Goal: Ask a question: Seek information or help from site administrators or community

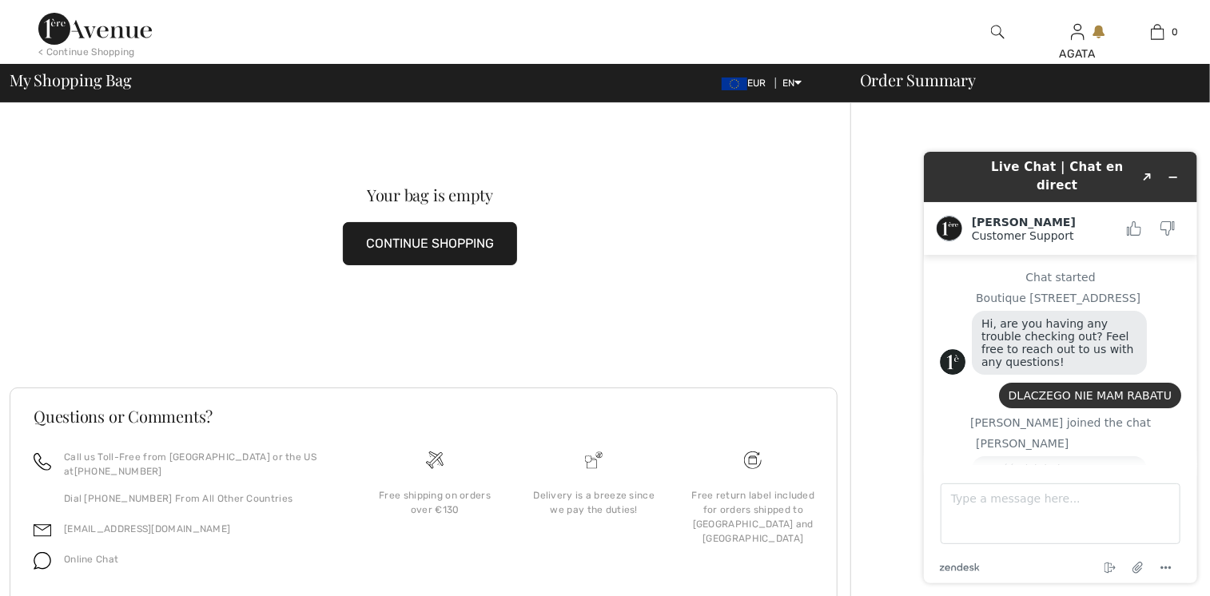
scroll to position [74, 0]
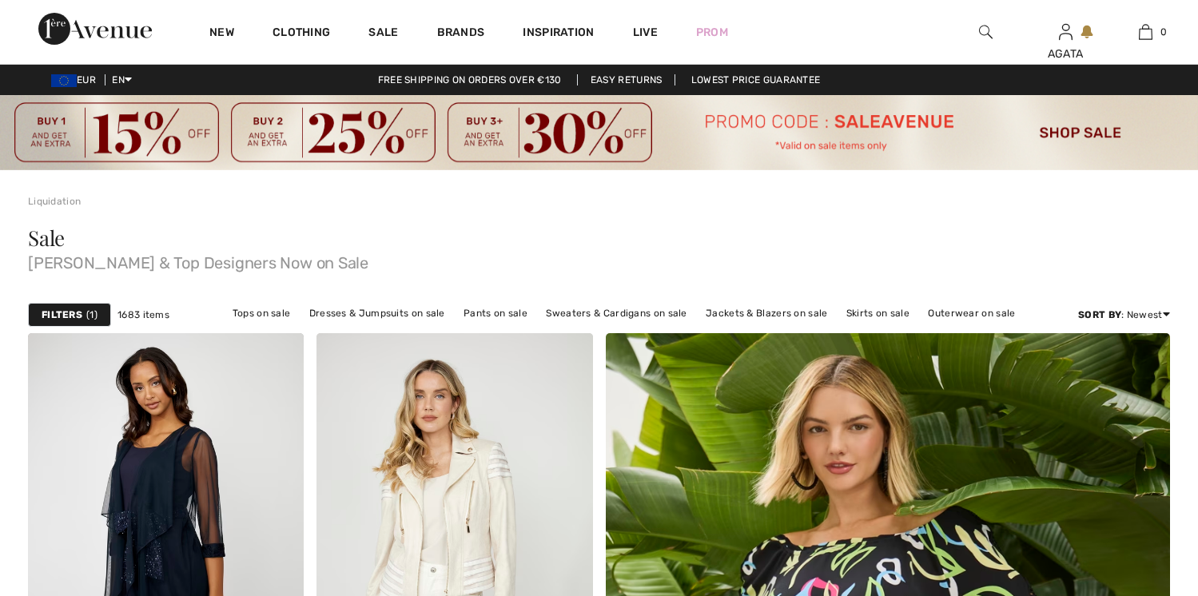
checkbox input "true"
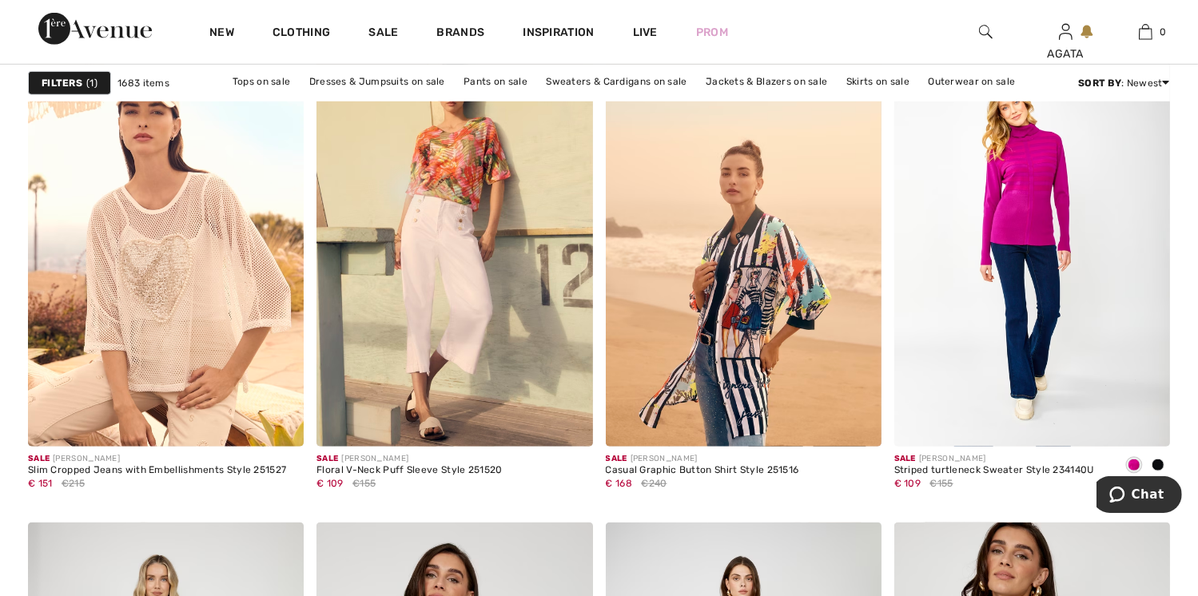
scroll to position [1279, 0]
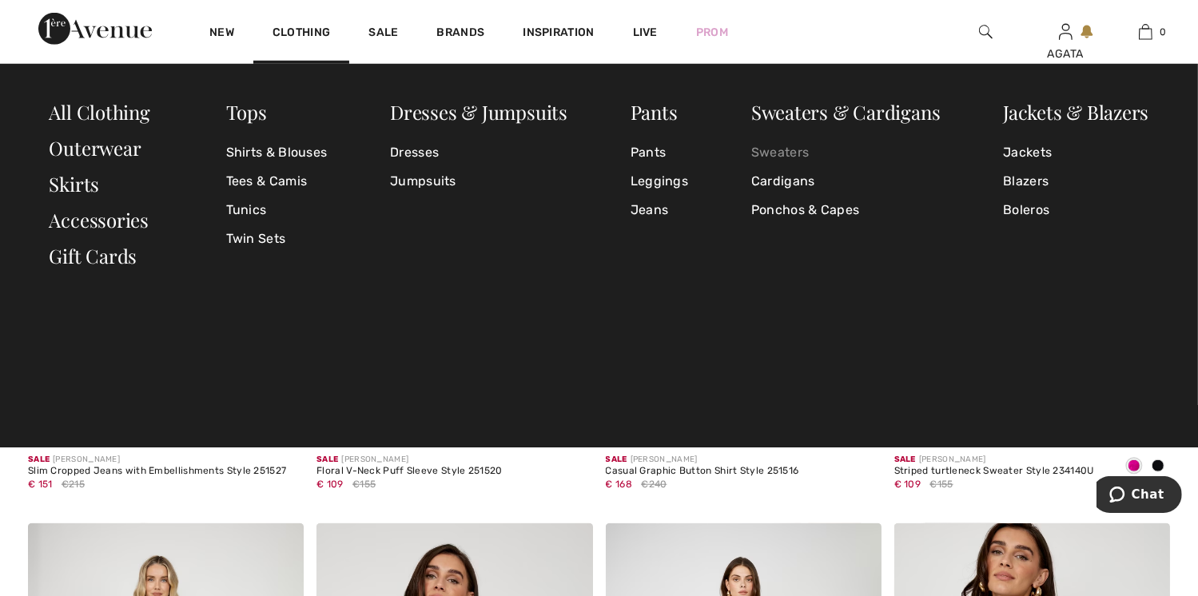
click at [767, 152] on link "Sweaters" at bounding box center [845, 152] width 189 height 29
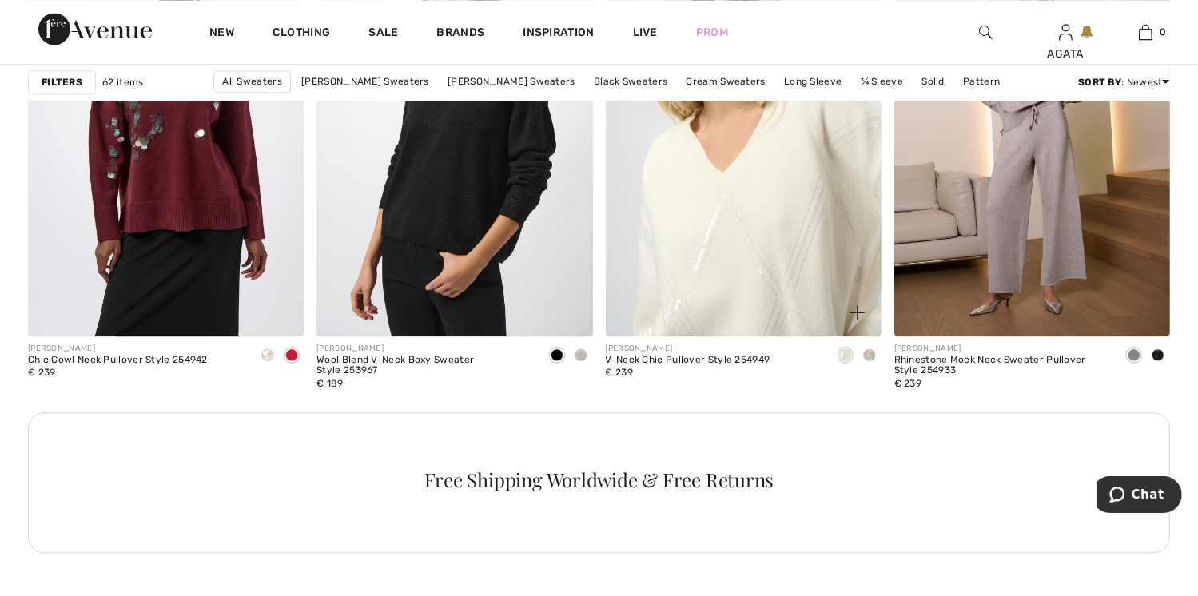
scroll to position [3517, 0]
click at [742, 257] on img at bounding box center [744, 129] width 276 height 414
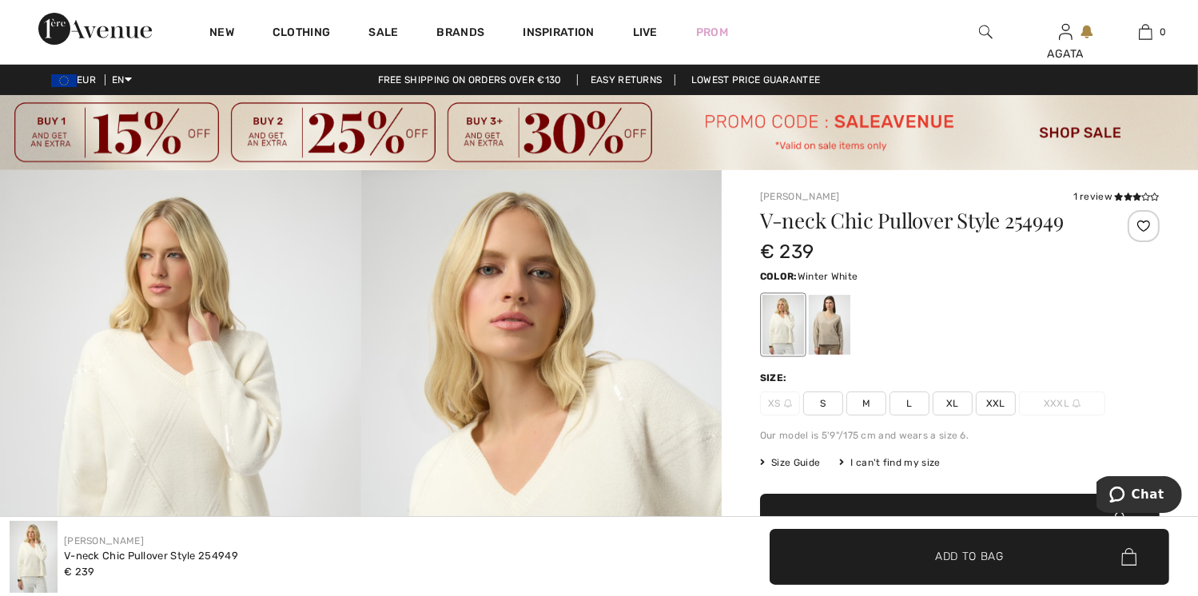
click at [997, 403] on span "XXL" at bounding box center [996, 404] width 40 height 24
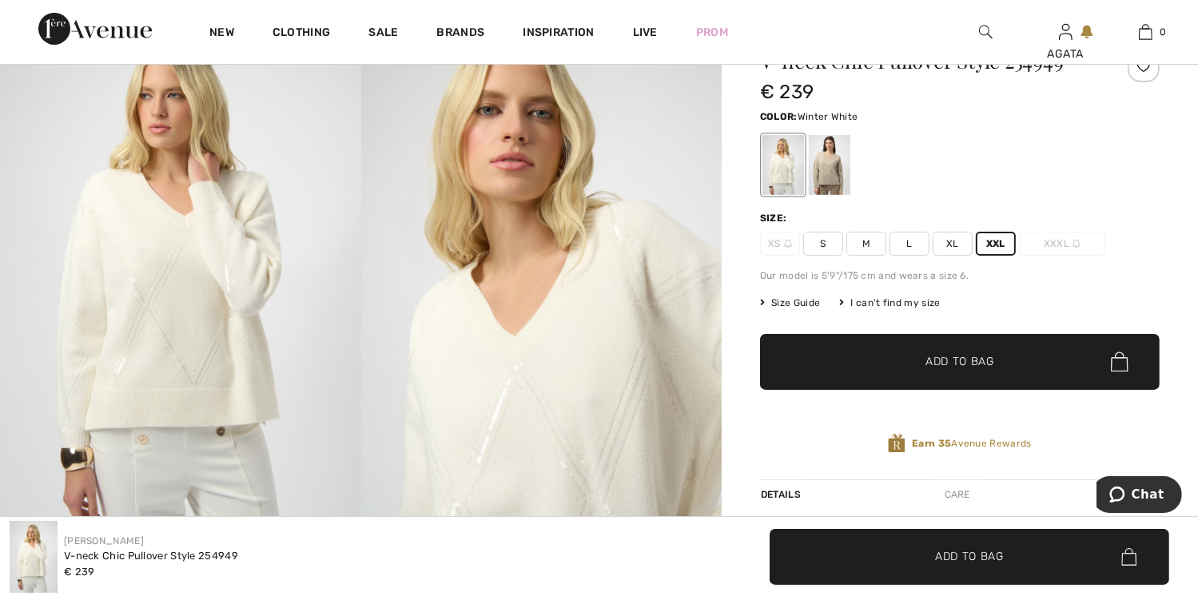
scroll to position [240, 0]
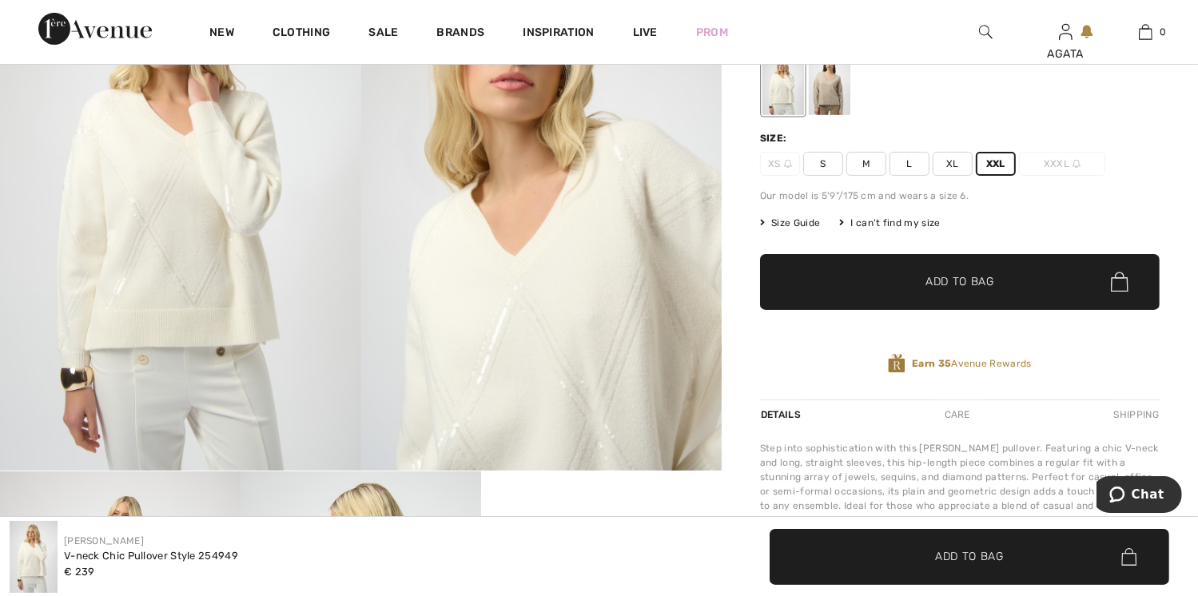
click at [1026, 285] on span "✔ Added to Bag Add to Bag" at bounding box center [960, 282] width 400 height 56
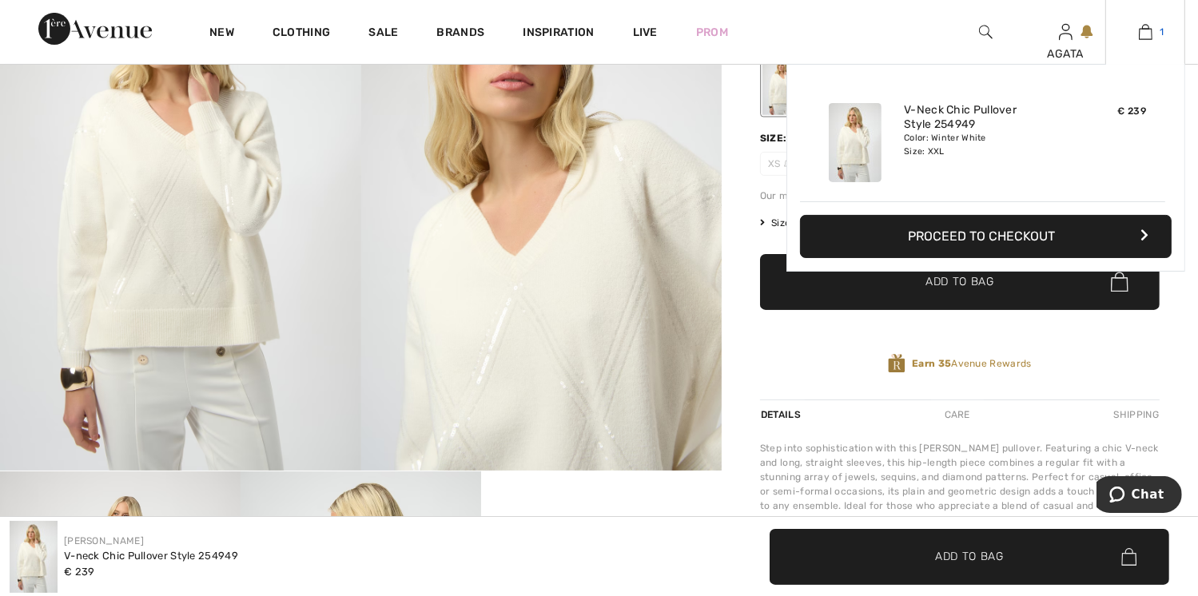
click at [1148, 33] on img at bounding box center [1146, 31] width 14 height 19
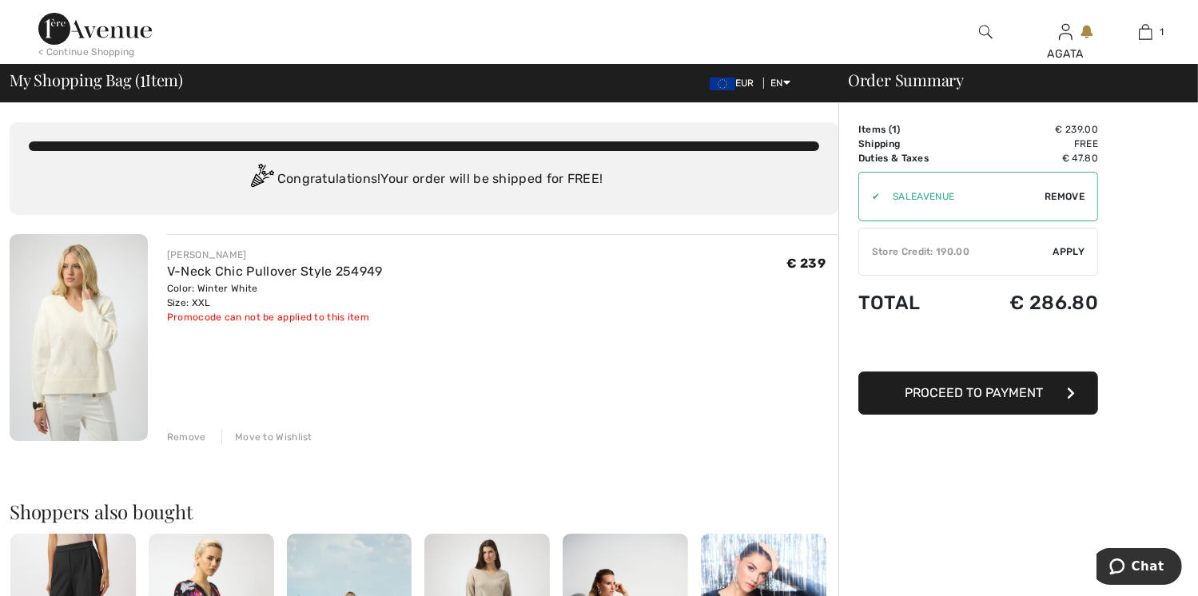
click at [435, 180] on div "Congratulations! Your order will be shipped for FREE!" at bounding box center [424, 180] width 790 height 32
click at [1066, 196] on span "Remove" at bounding box center [1065, 196] width 40 height 14
click at [902, 248] on div "Store Credit: 190.00" at bounding box center [956, 252] width 194 height 14
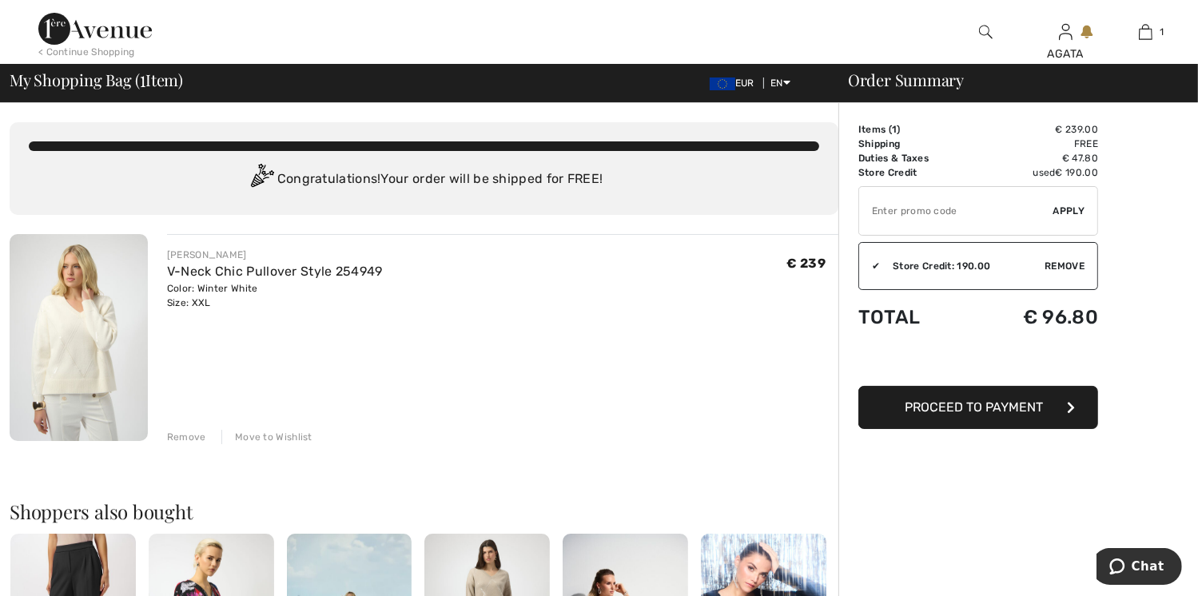
click at [105, 80] on span "My Shopping Bag ( 1 Item)" at bounding box center [96, 80] width 173 height 16
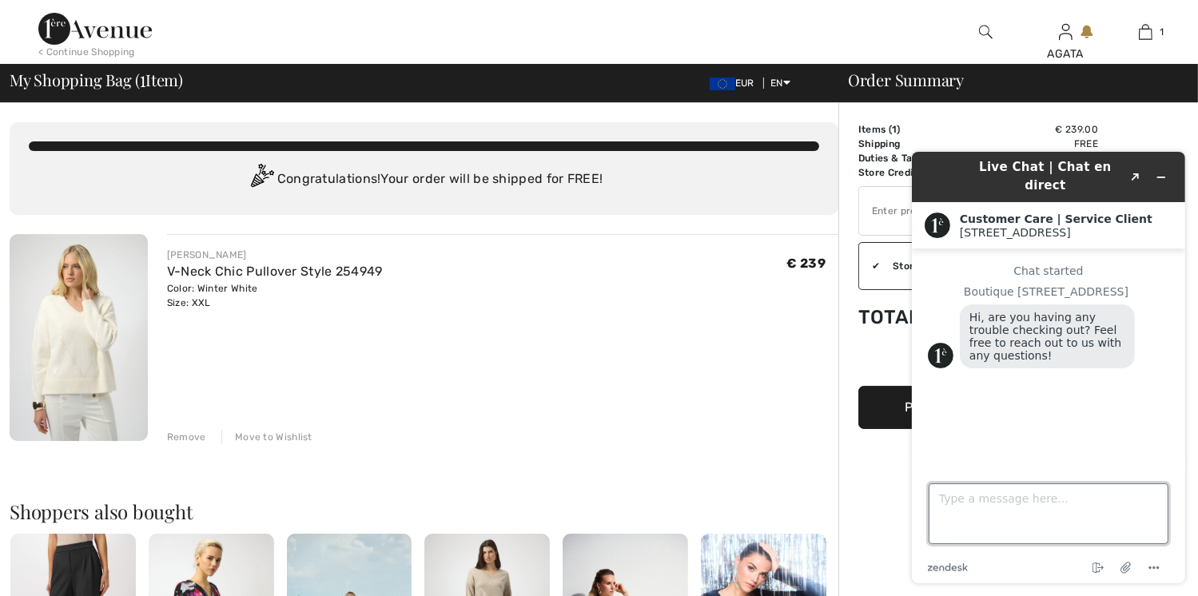
click at [960, 503] on textarea "Type a message here..." at bounding box center [1048, 513] width 240 height 61
drag, startPoint x: 986, startPoint y: 500, endPoint x: 1788, endPoint y: 636, distance: 813.2
click at [898, 503] on html "Live Chat | Chat en direct Created with Sketch. Customer Care | Service Client …" at bounding box center [1047, 366] width 299 height 457
type textarea "DLACZEGO NIE MAM RABATU"
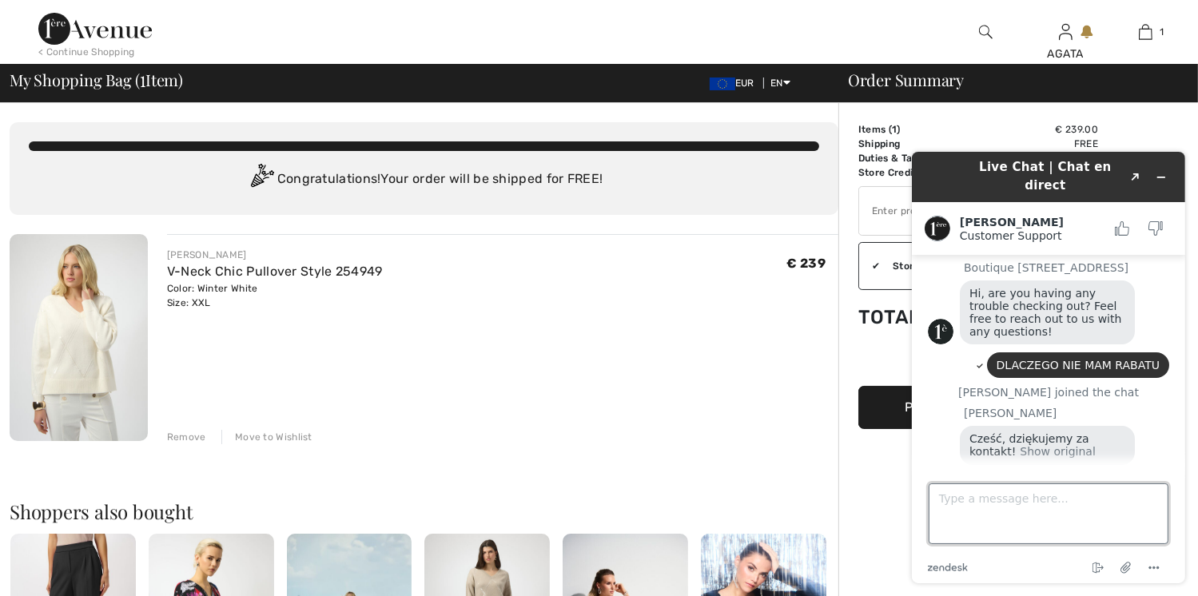
scroll to position [74, 0]
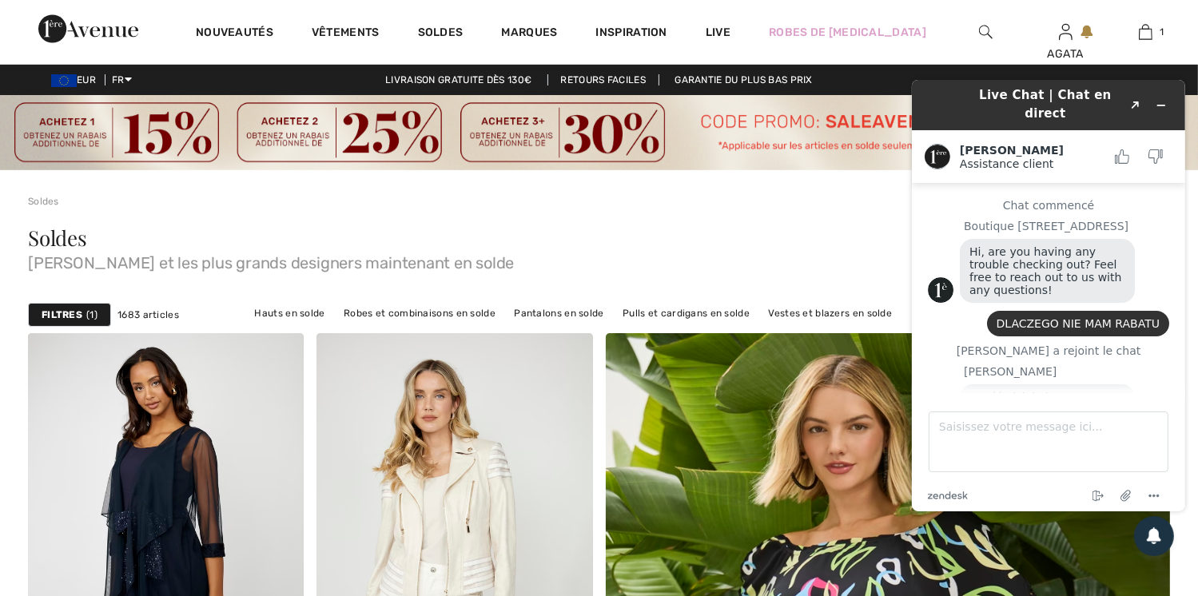
scroll to position [74, 0]
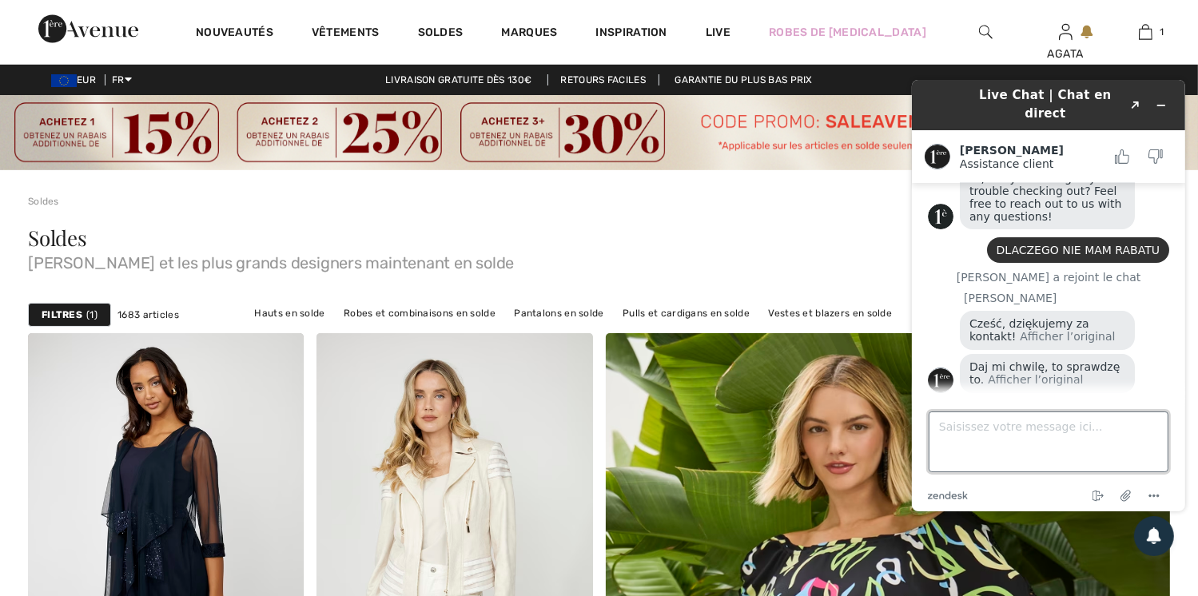
click at [945, 424] on textarea "Saisissez votre message ici..." at bounding box center [1048, 441] width 240 height 61
type textarea "15%"
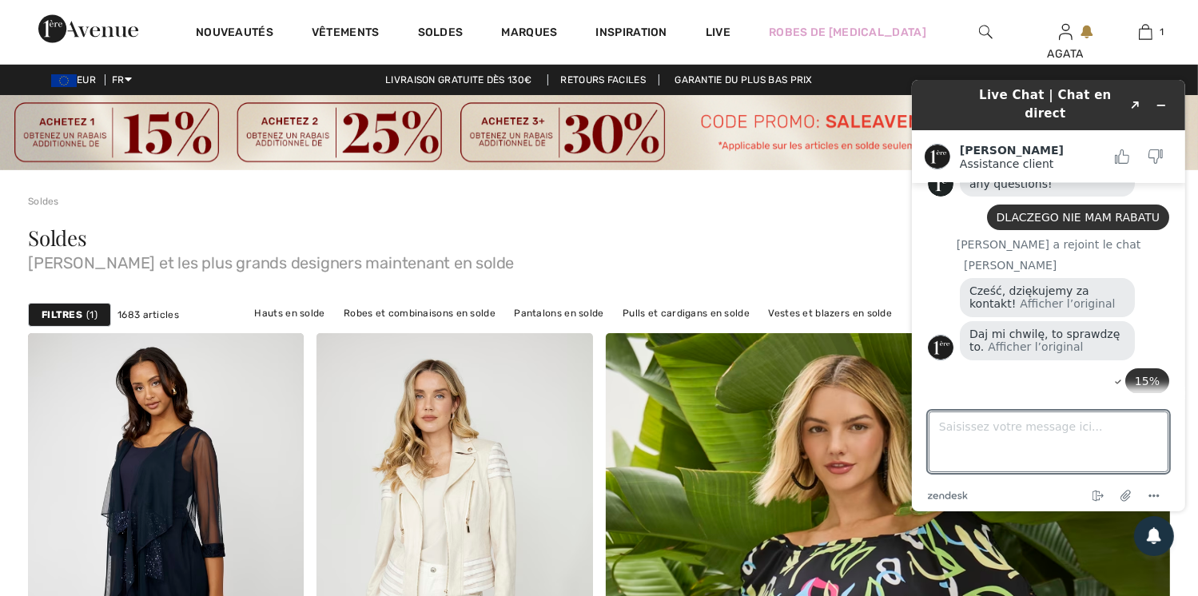
click at [63, 119] on img at bounding box center [599, 132] width 1198 height 75
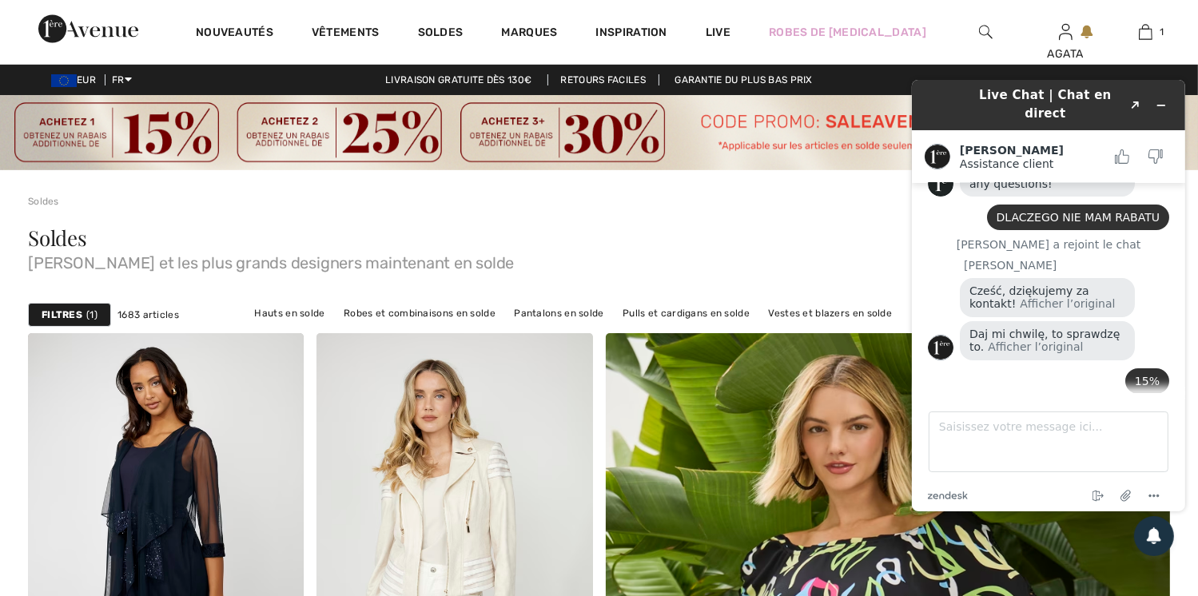
scroll to position [203, 0]
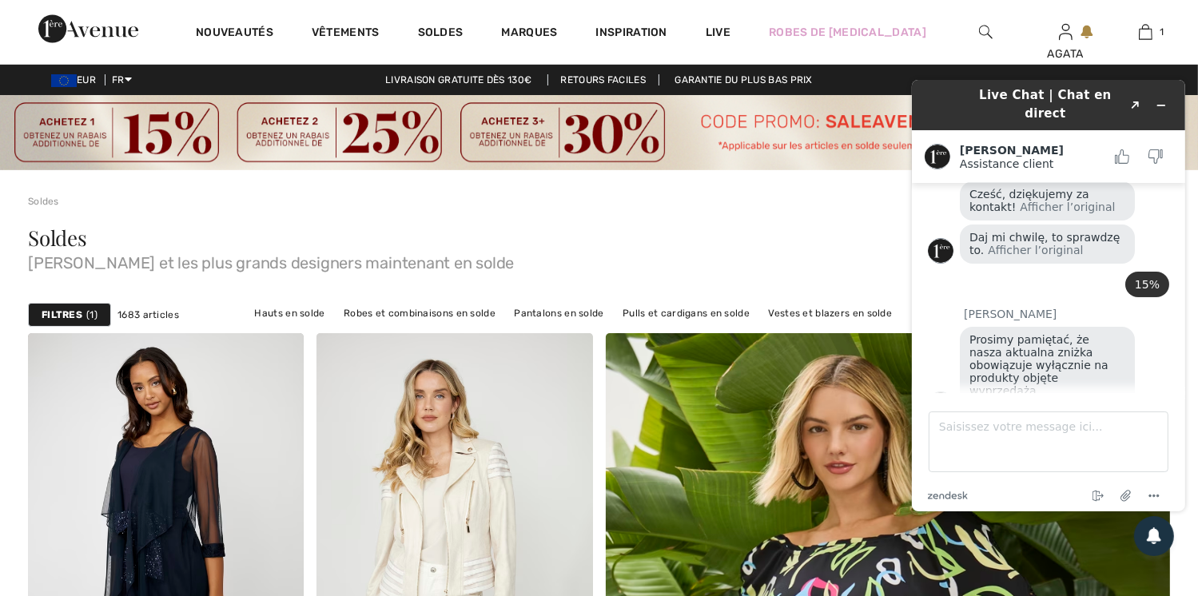
click at [615, 237] on div "Soldes Joseph Ribkoff et les plus grands designers maintenant en solde" at bounding box center [599, 249] width 1142 height 43
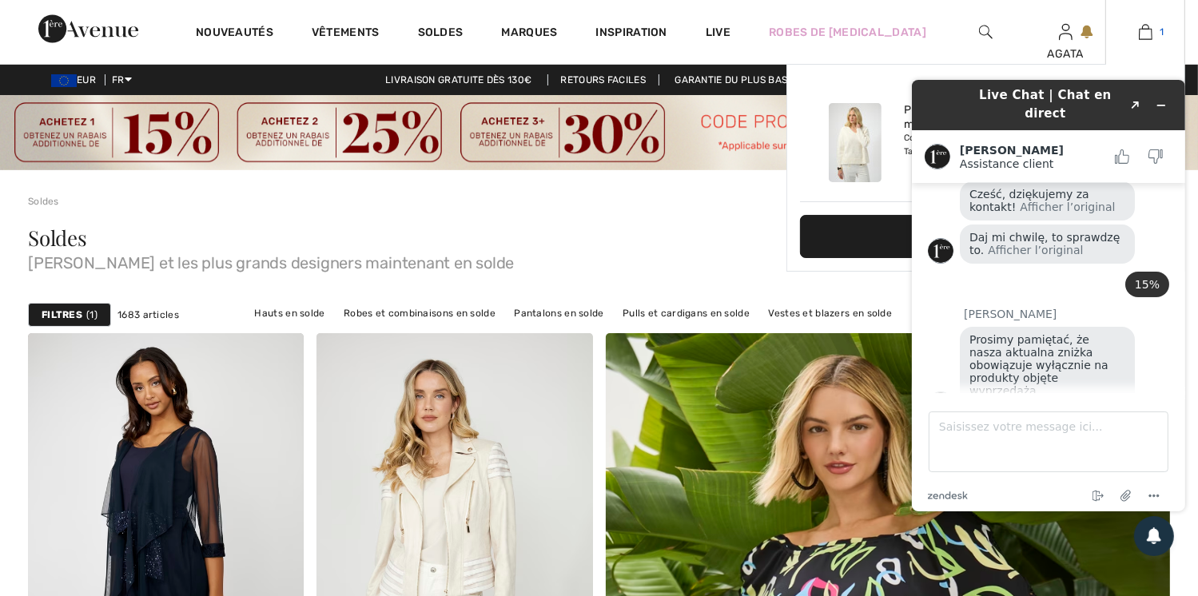
click at [1151, 32] on img at bounding box center [1146, 31] width 14 height 19
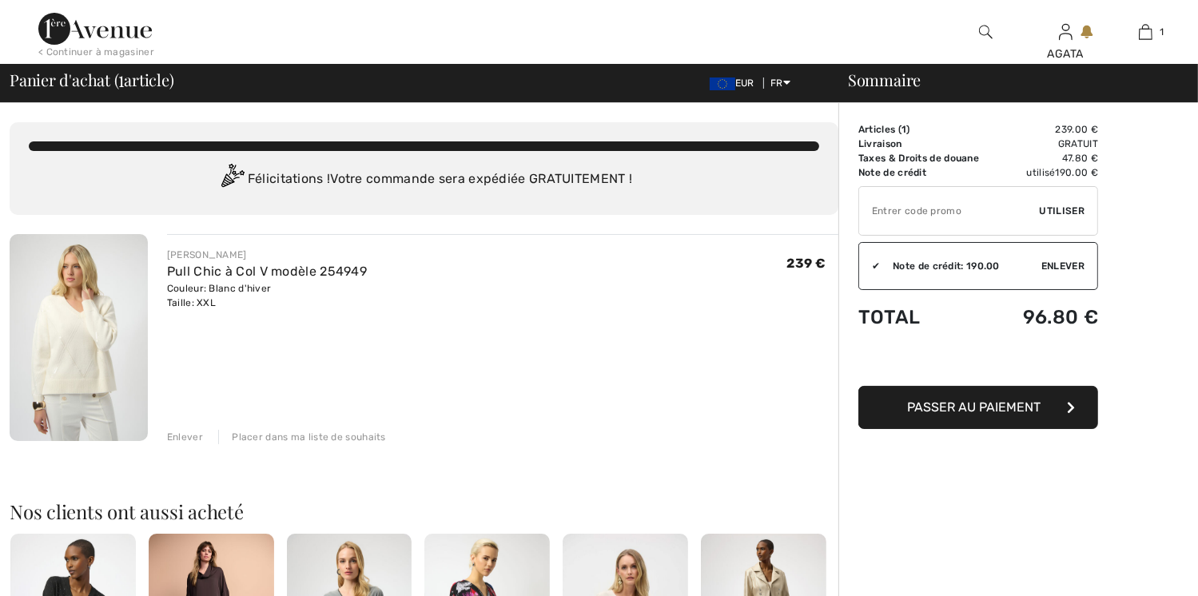
scroll to position [203, 0]
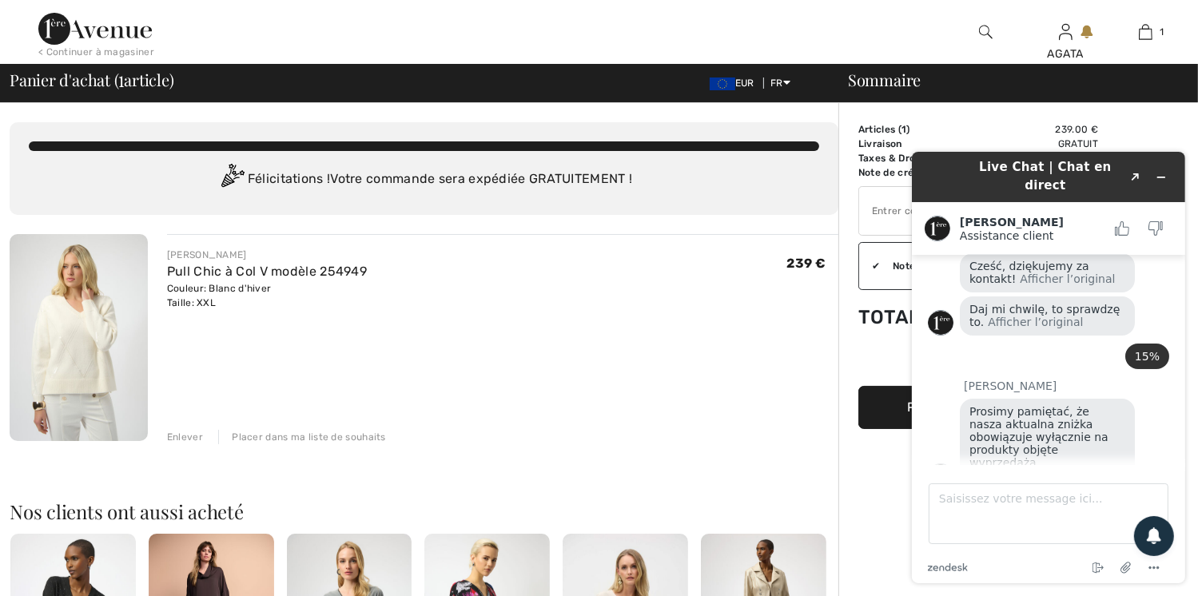
click at [744, 244] on div "[PERSON_NAME] Pull Chic à Col V modèle 254949 Couleur: Blanc d'hiver Taille: XX…" at bounding box center [502, 339] width 671 height 210
click at [966, 518] on textarea "Saisissez votre message ici..." at bounding box center [1048, 513] width 240 height 61
type textarea "D"
type textarea "ROZUMIEM"
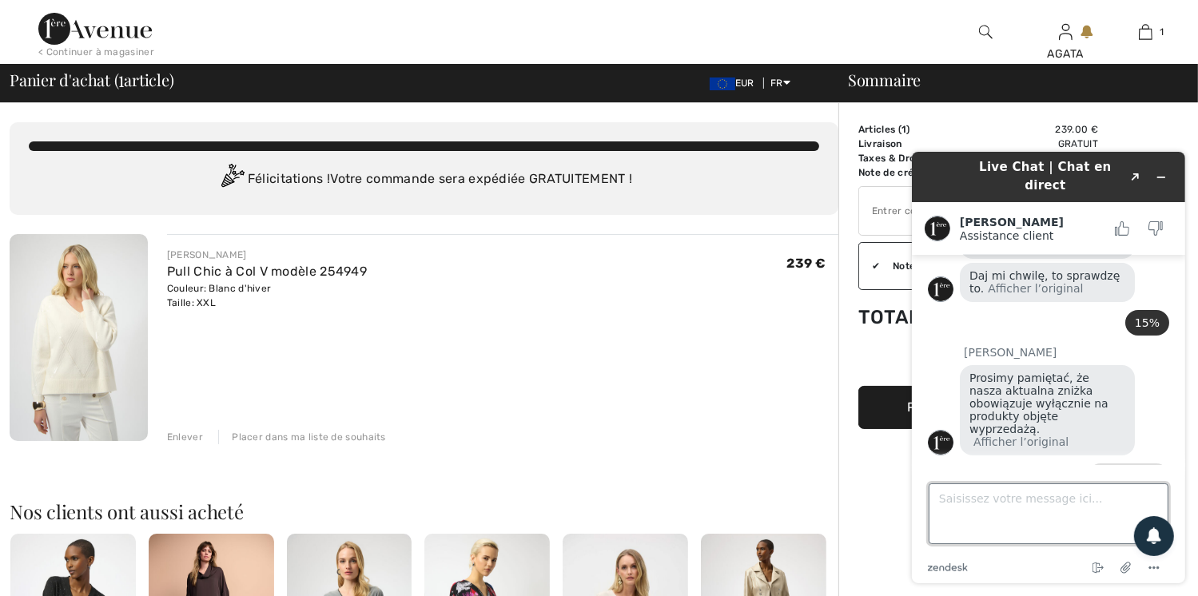
type textarea "D"
type textarea "KOSZTY DOSTAWY SA O.OO EUR DLACZEGO MAM INNE"
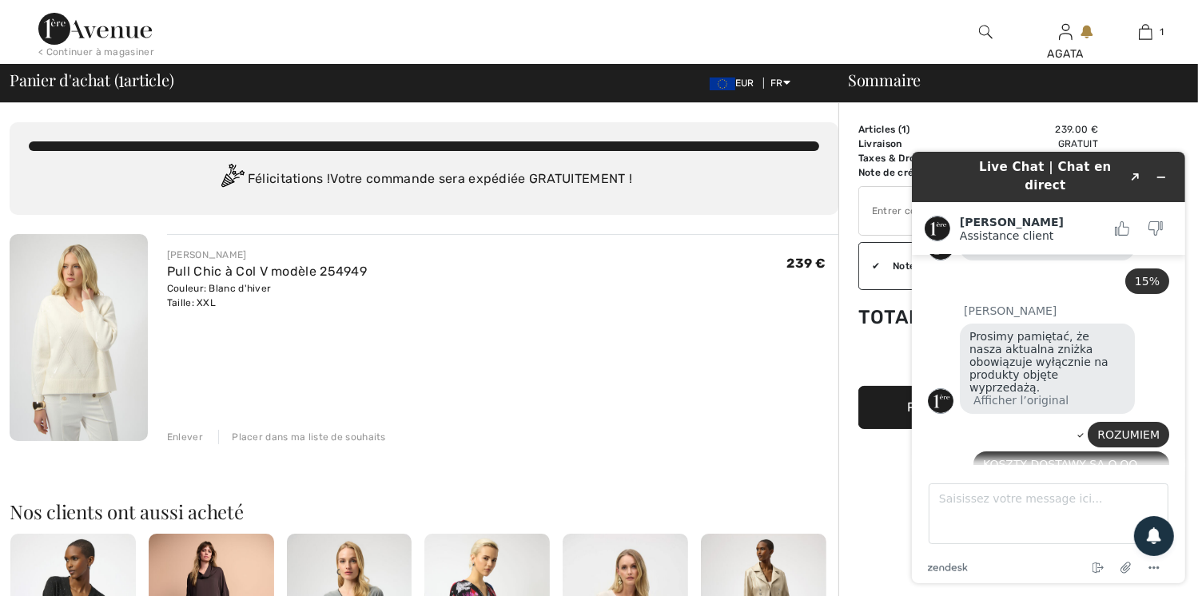
drag, startPoint x: 942, startPoint y: 165, endPoint x: 996, endPoint y: 169, distance: 54.6
click at [905, 169] on div "Live Chat | Chat en direct Created with Sketch. [PERSON_NAME] Assistance client…" at bounding box center [1047, 366] width 299 height 457
click at [1168, 170] on button "Réduire le widget" at bounding box center [1161, 176] width 26 height 22
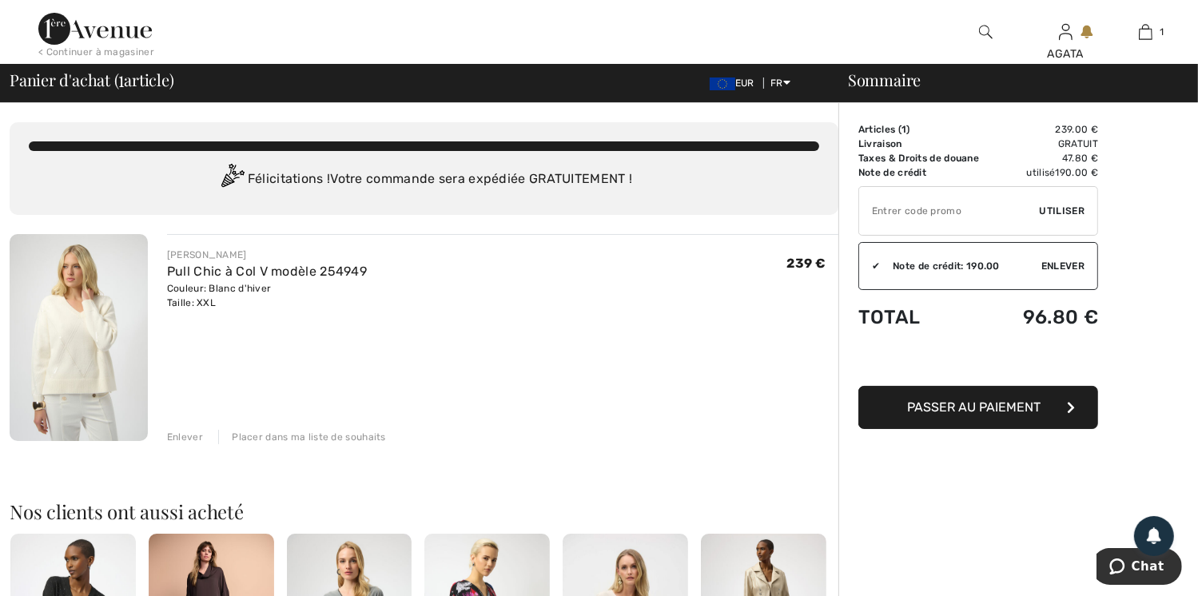
click at [875, 151] on td "Taxes & Droits de douane" at bounding box center [932, 158] width 148 height 14
click at [1151, 561] on span "Chat" at bounding box center [1147, 566] width 33 height 14
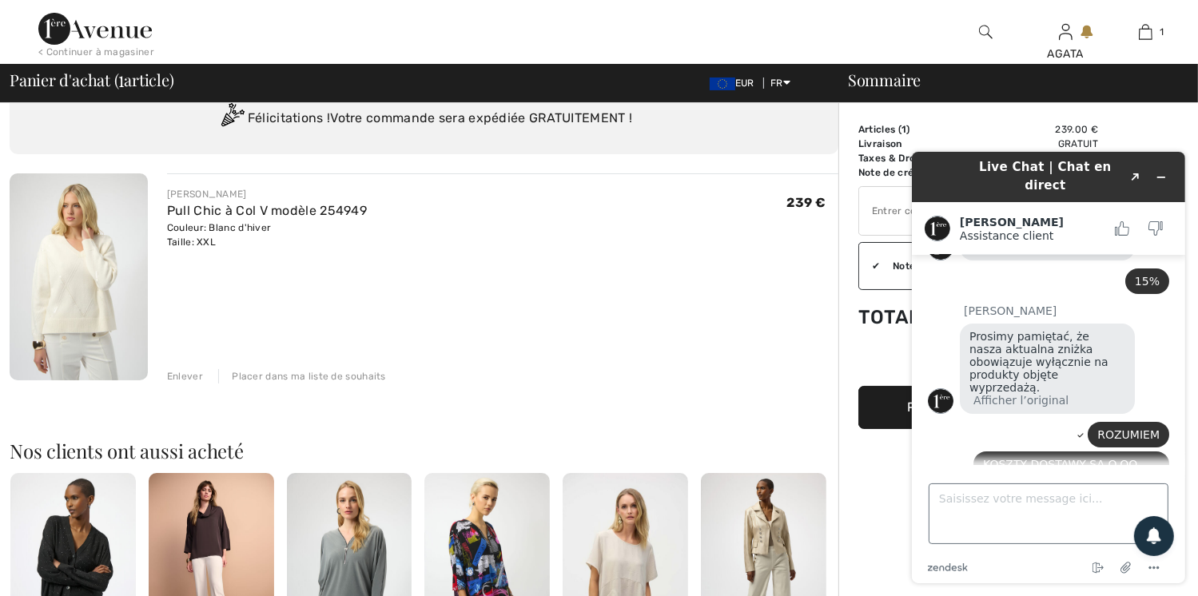
scroll to position [160, 0]
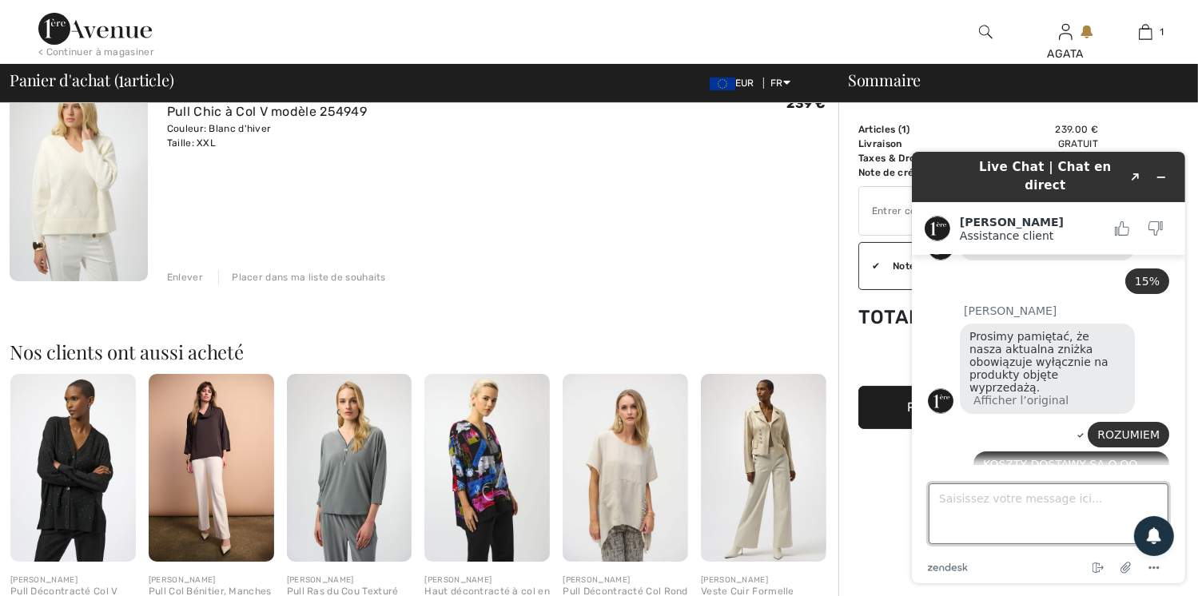
click at [996, 502] on textarea "Saisissez votre message ici..." at bounding box center [1048, 513] width 240 height 61
type textarea "PODATKI I CŁA 47,80 EUR"
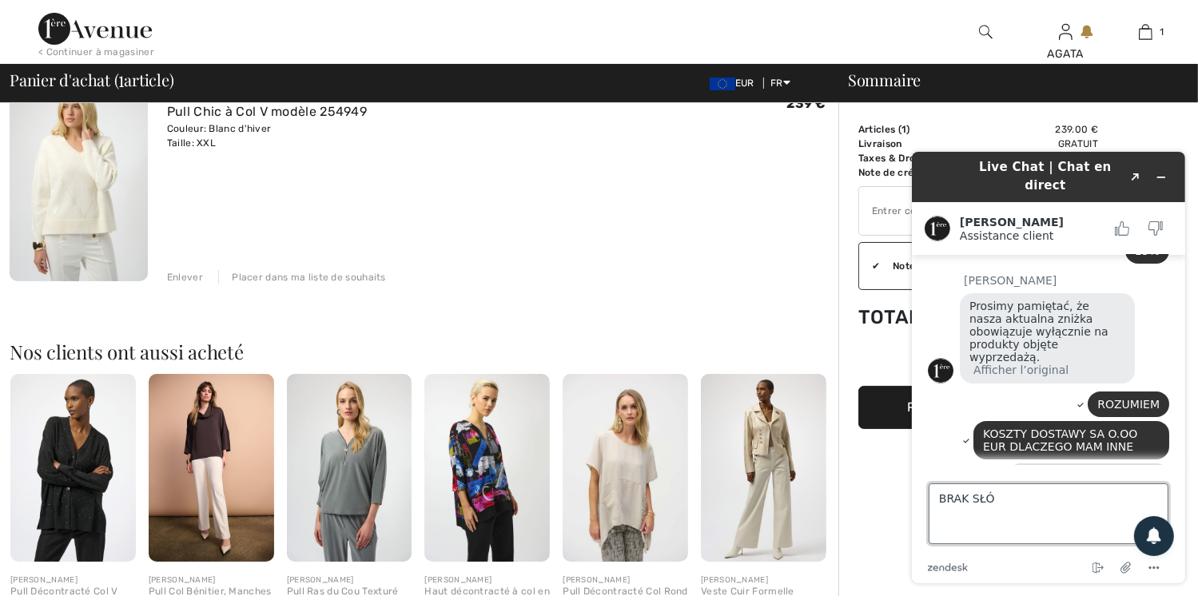
type textarea "BRAK SŁÓW"
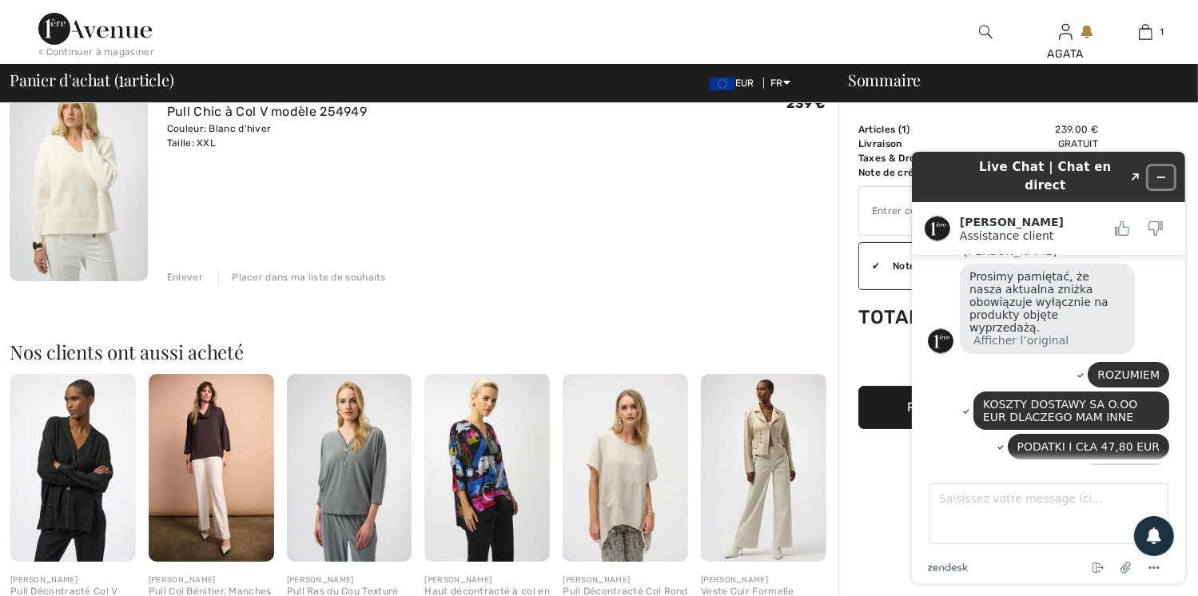
click at [1168, 168] on button "Réduire le widget" at bounding box center [1161, 176] width 26 height 22
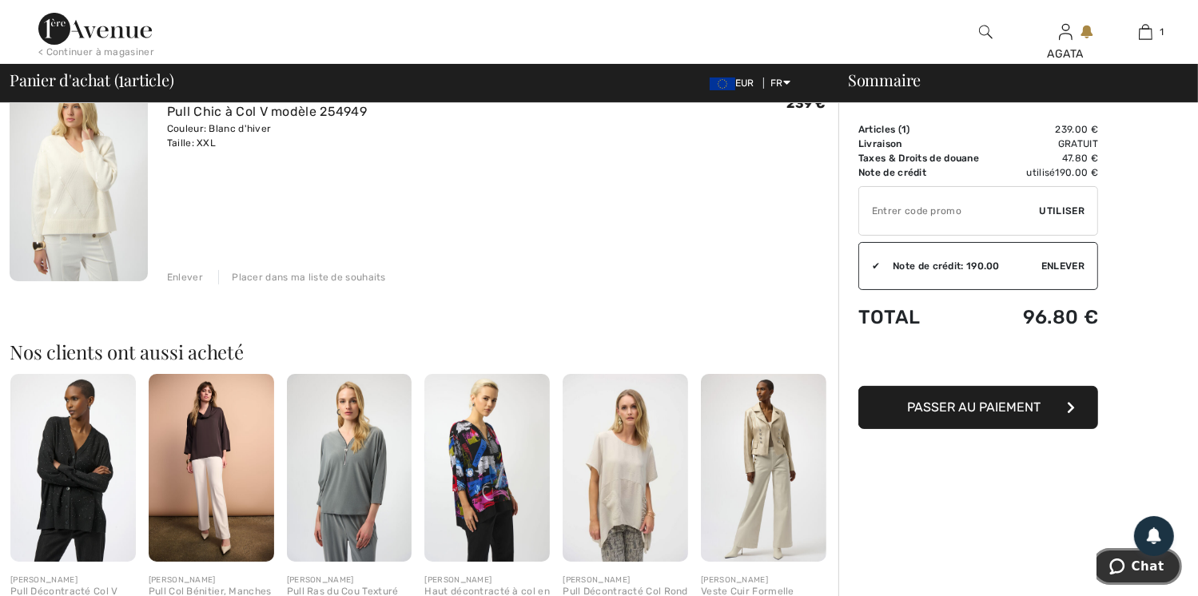
click at [1148, 565] on span "Chat" at bounding box center [1147, 566] width 33 height 14
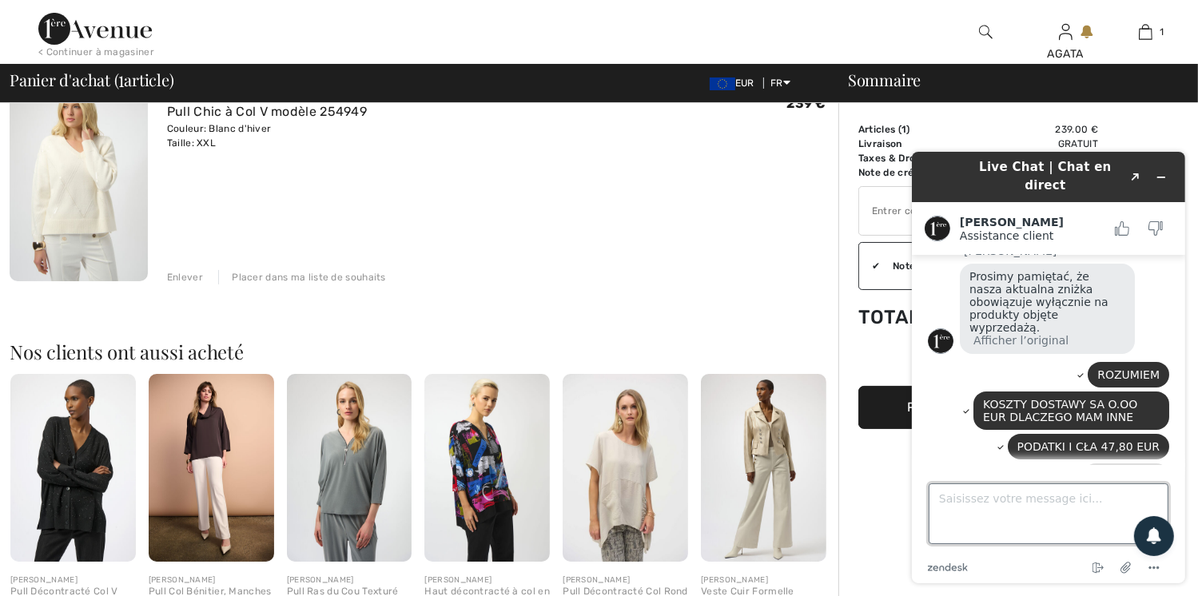
click at [952, 501] on textarea "Saisissez votre message ici..." at bounding box center [1048, 513] width 240 height 61
type textarea "C"
type textarea "CZEKAM"
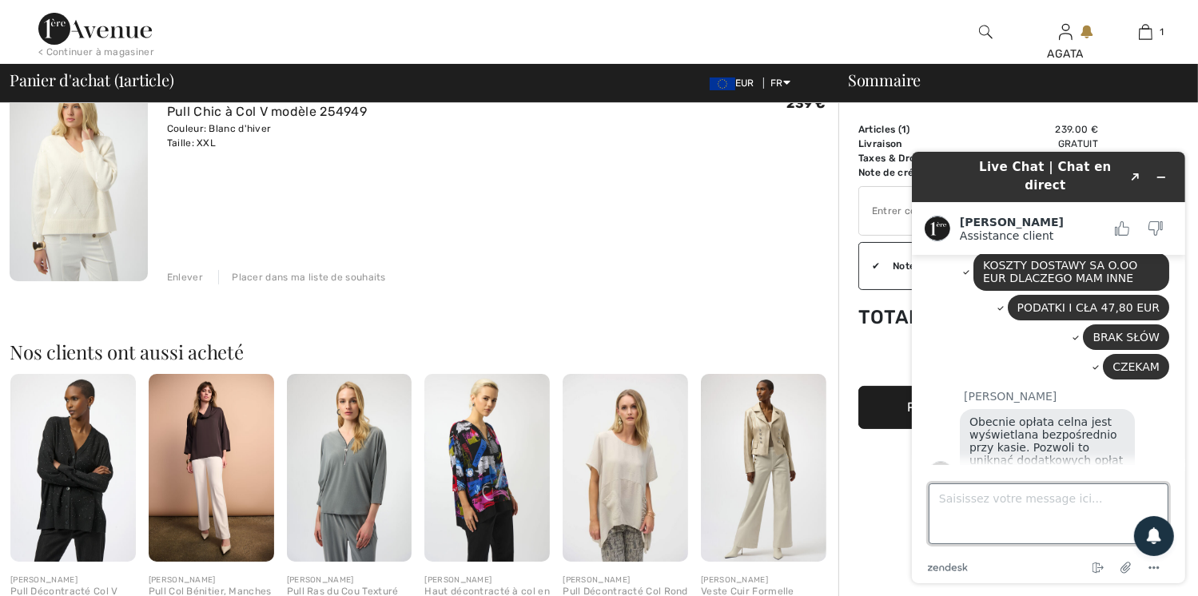
scroll to position [476, 0]
click at [964, 521] on textarea "Saisissez votre message ici..." at bounding box center [1048, 513] width 240 height 61
type textarea "PROSZĘ O RABAT ZE WZGLĘDU N TAK DŁUGI KREDYT KUPIECKI"
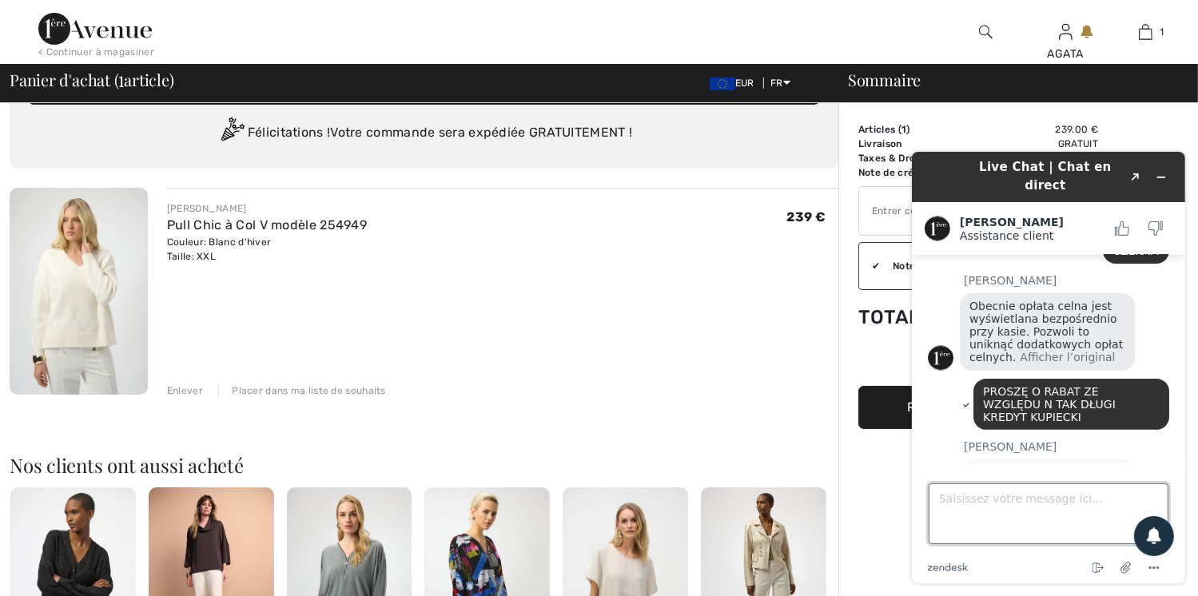
scroll to position [0, 0]
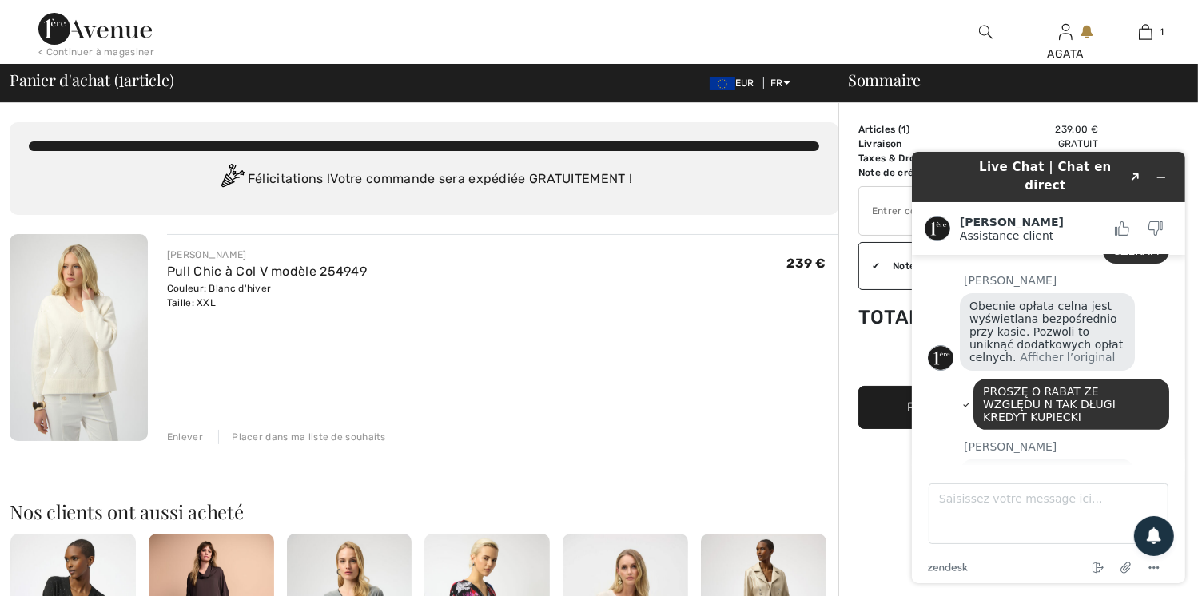
drag, startPoint x: 165, startPoint y: 272, endPoint x: 285, endPoint y: 301, distance: 122.7
click at [285, 301] on div "JOSEPH RIBKOFF Pull Chic à Col V modèle 254949 Couleur: Blanc d'hiver Taille: X…" at bounding box center [493, 339] width 691 height 210
copy div "Pull Chic à Col V modèle 254949 Couleur: Blanc d'hiver Taille: XXL"
click at [960, 499] on textarea "Saisissez votre message ici..." at bounding box center [1048, 513] width 240 height 61
paste textarea "Pull Chic à Col V modèle 254949 Couleur: Blanc d'hiver Taille: XXL"
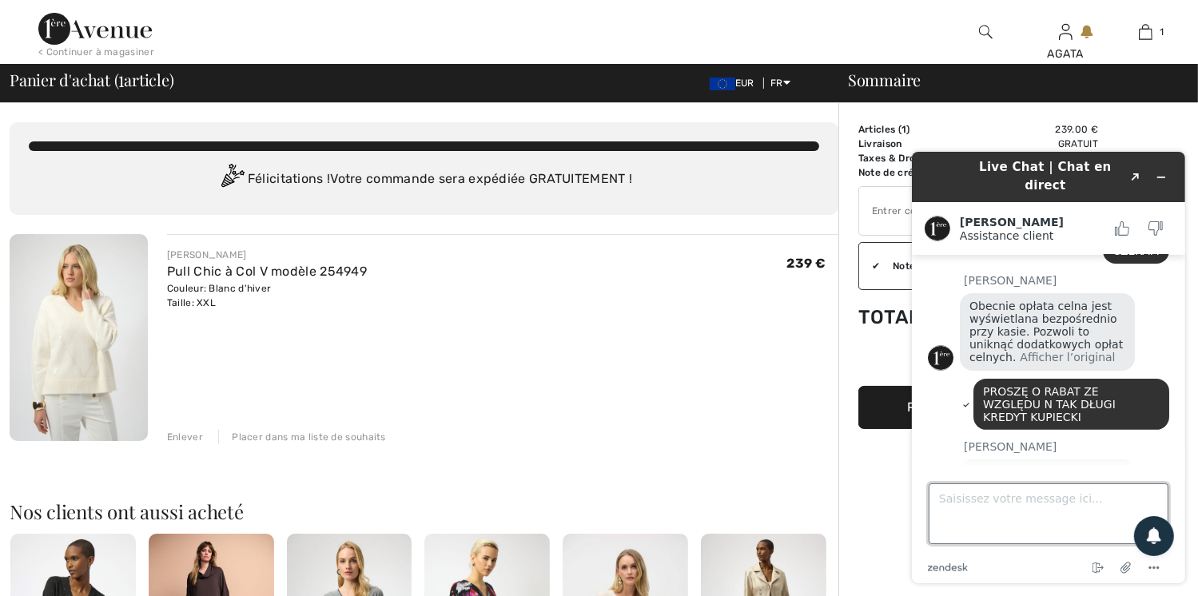
type textarea "Pull Chic à Col V modèle 254949 Couleur: Blanc d'hiver Taille: XXL"
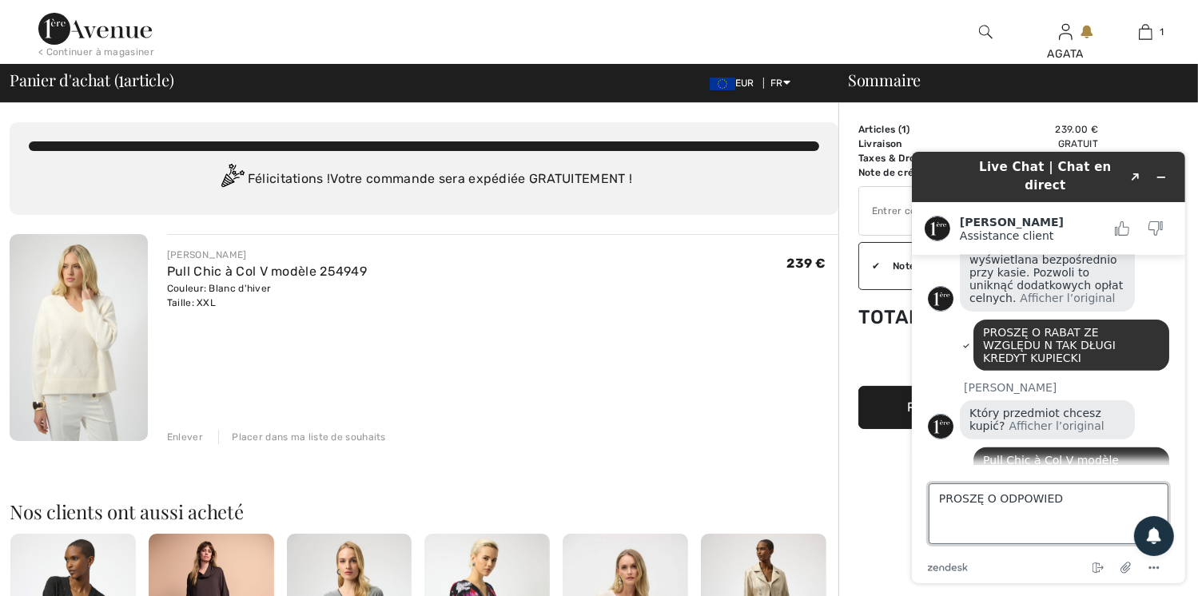
type textarea "PROSZĘ O ODPOWIEDŻ"
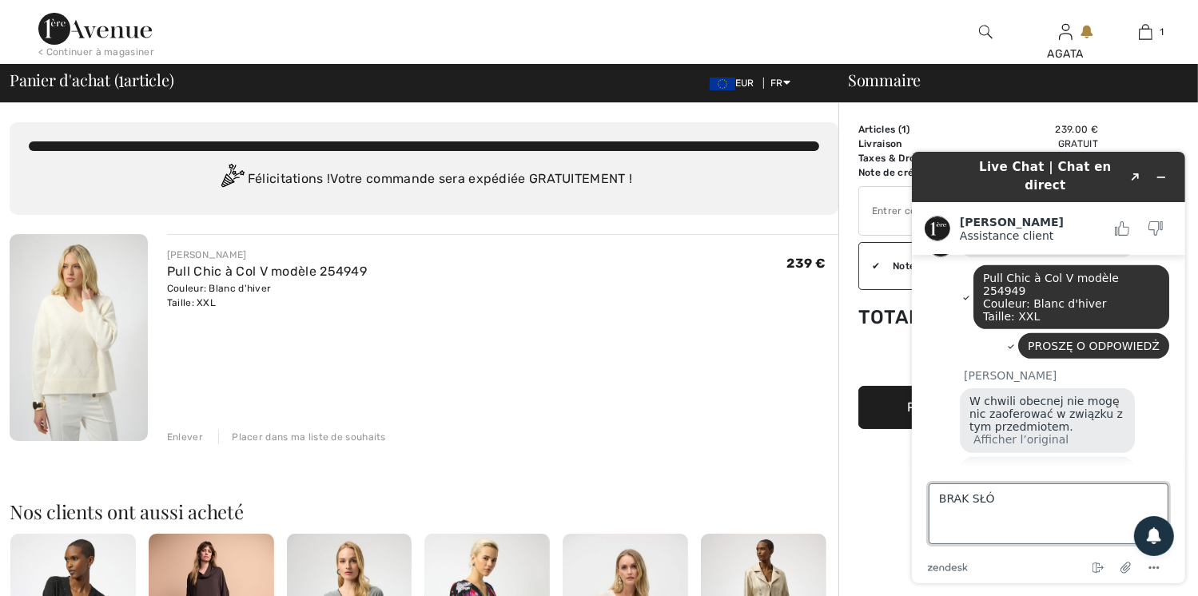
scroll to position [834, 0]
type textarea "BRAK SŁÓW"
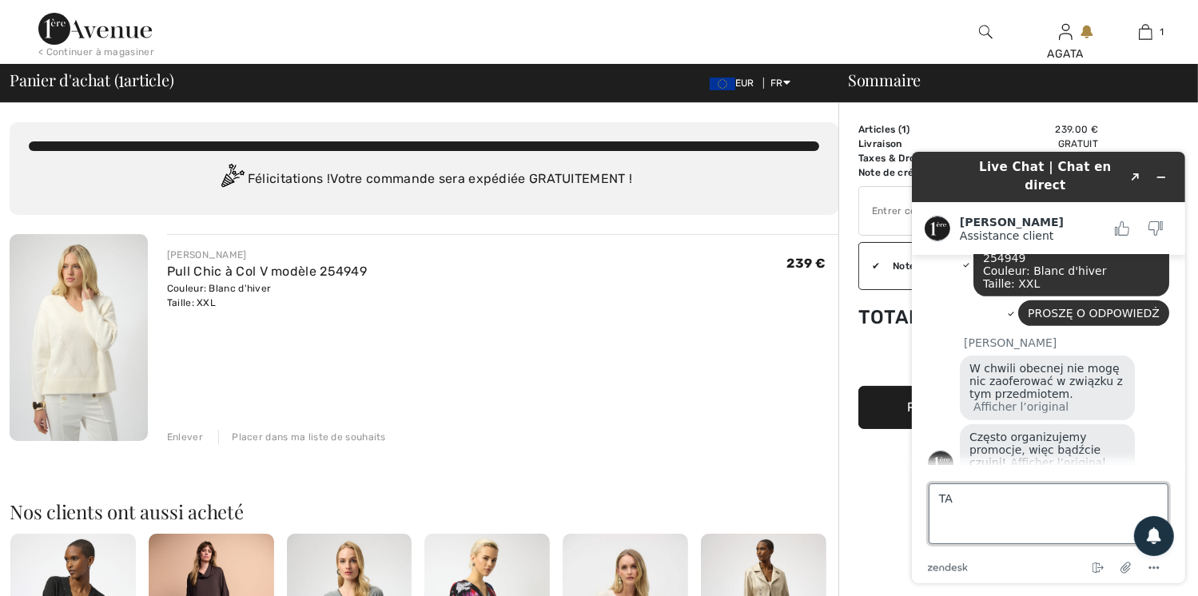
type textarea "T"
type textarea "PROSZE O ZWROT MOICH PIENIĘDZY I PO PROBLEMIE"
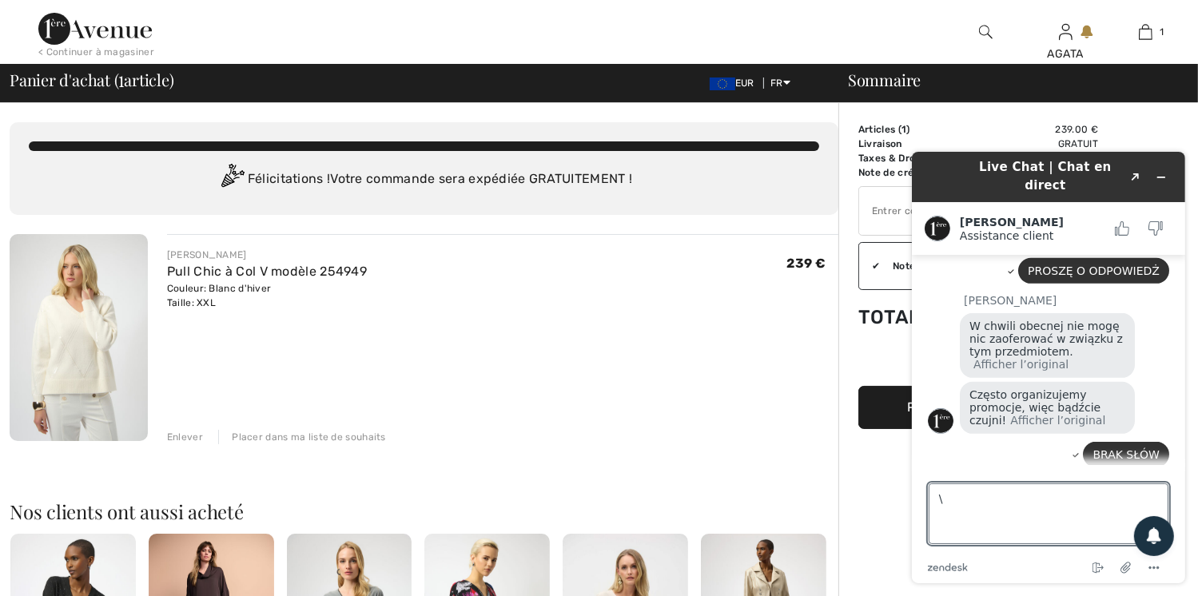
click at [955, 293] on div "Amanda W chwili obecnej nie mogę nic zaoferować w związku z tym przedmiotem. Af…" at bounding box center [1047, 365] width 241 height 144
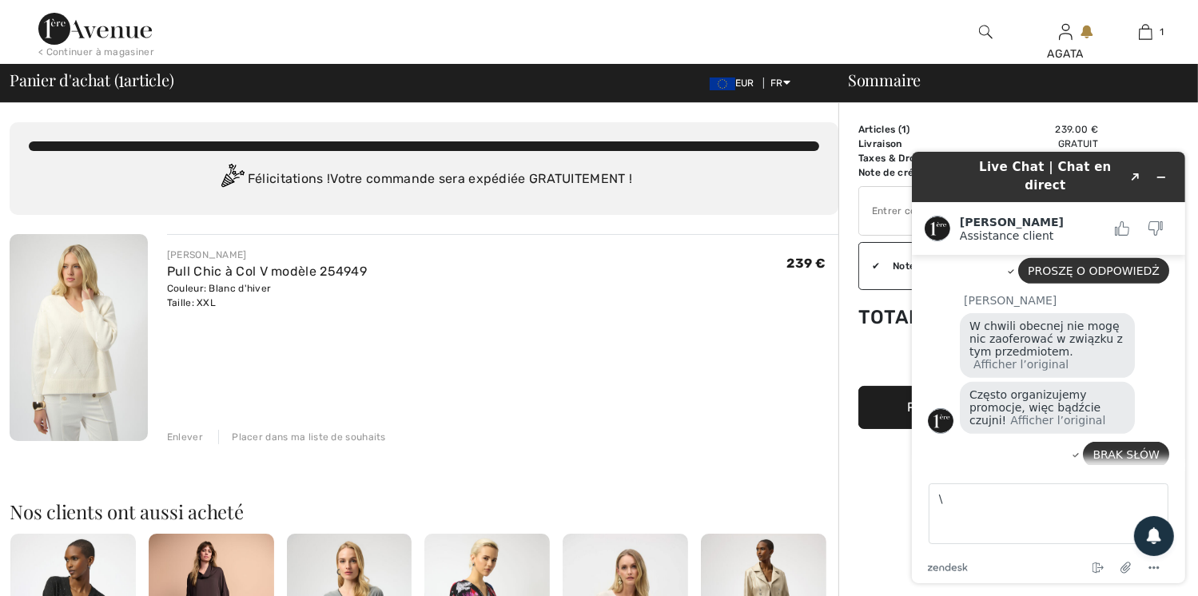
scroll to position [980, 0]
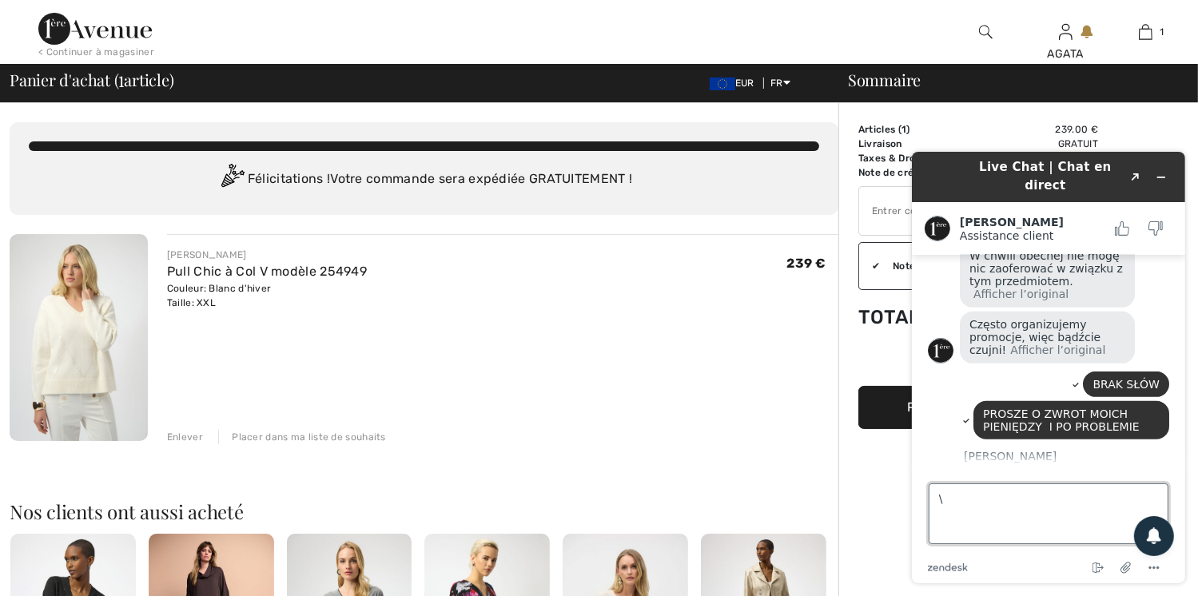
drag, startPoint x: 961, startPoint y: 500, endPoint x: 870, endPoint y: 516, distance: 91.9
click at [898, 516] on html "Live Chat | Chat en direct Created with Sketch. Amanda Assistance client Assist…" at bounding box center [1047, 366] width 299 height 457
type textarea "TO ZROZUM"
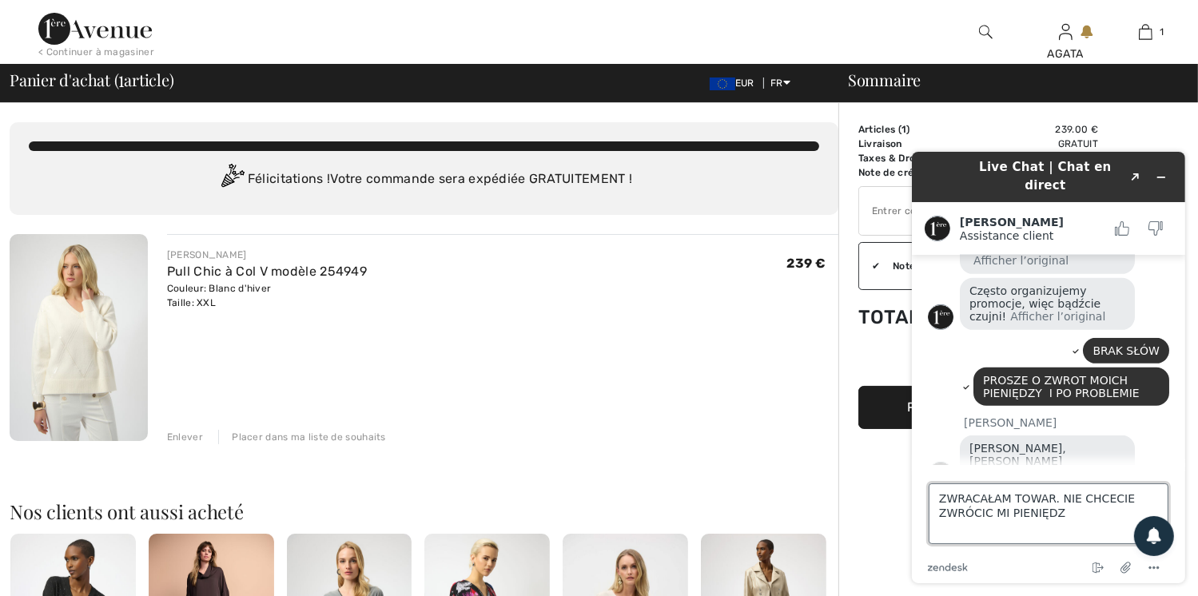
type textarea "ZWRACAŁAM TOWAR. NIE CHCECIE ZWRÓCIC MI PIENIĘDZY"
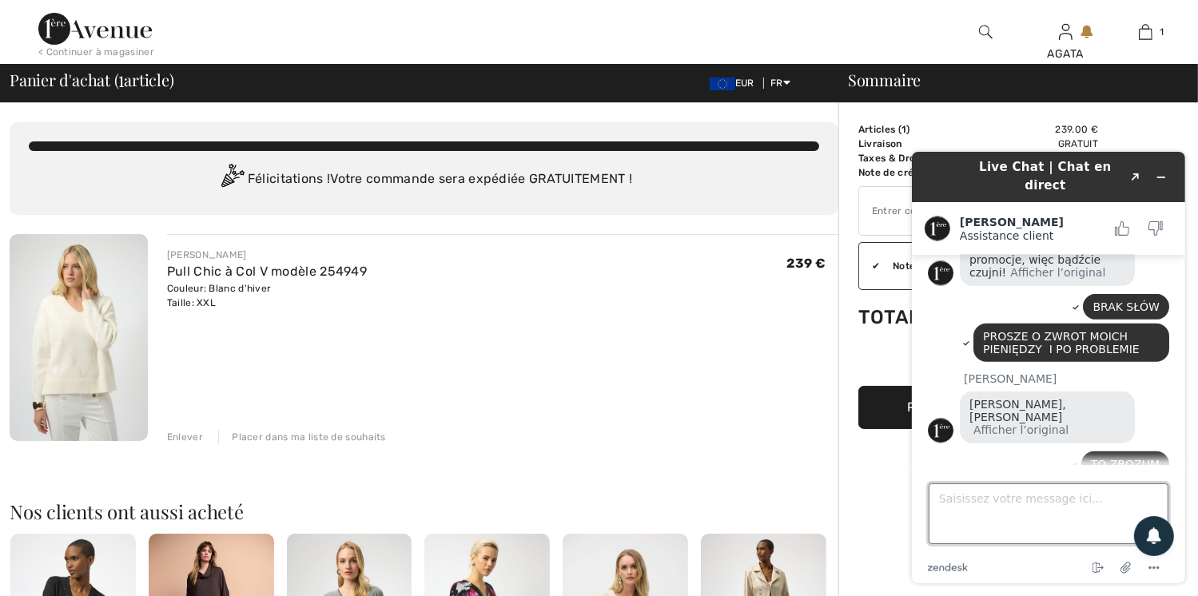
scroll to position [1056, 0]
type textarea "190 EUR"
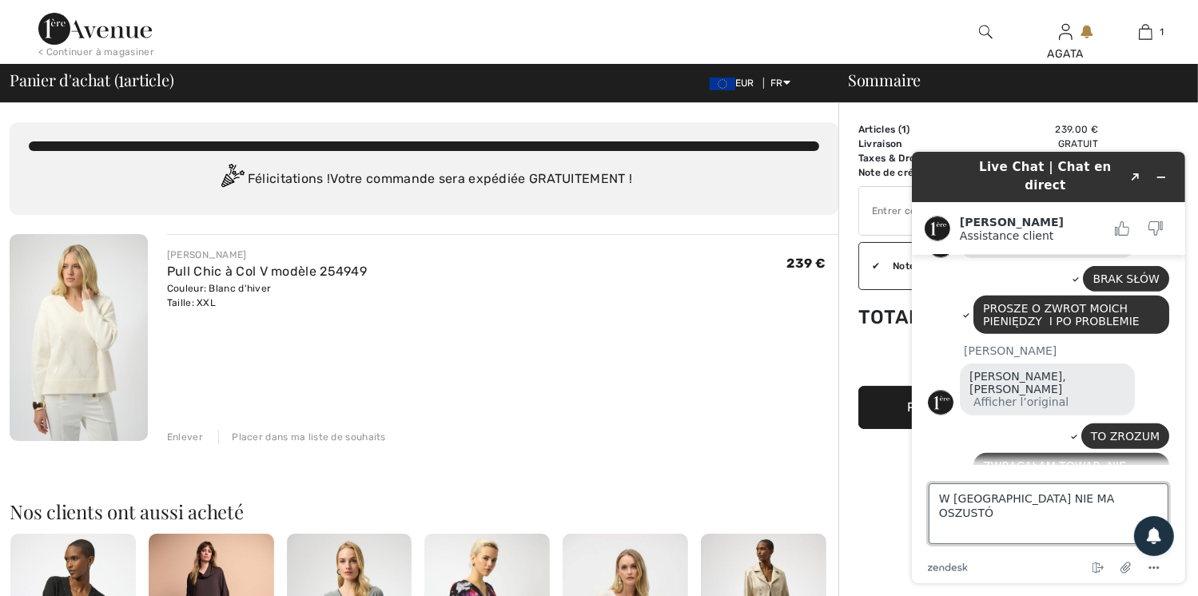
type textarea "W [GEOGRAPHIC_DATA] NIE MA OSZUSTÓW"
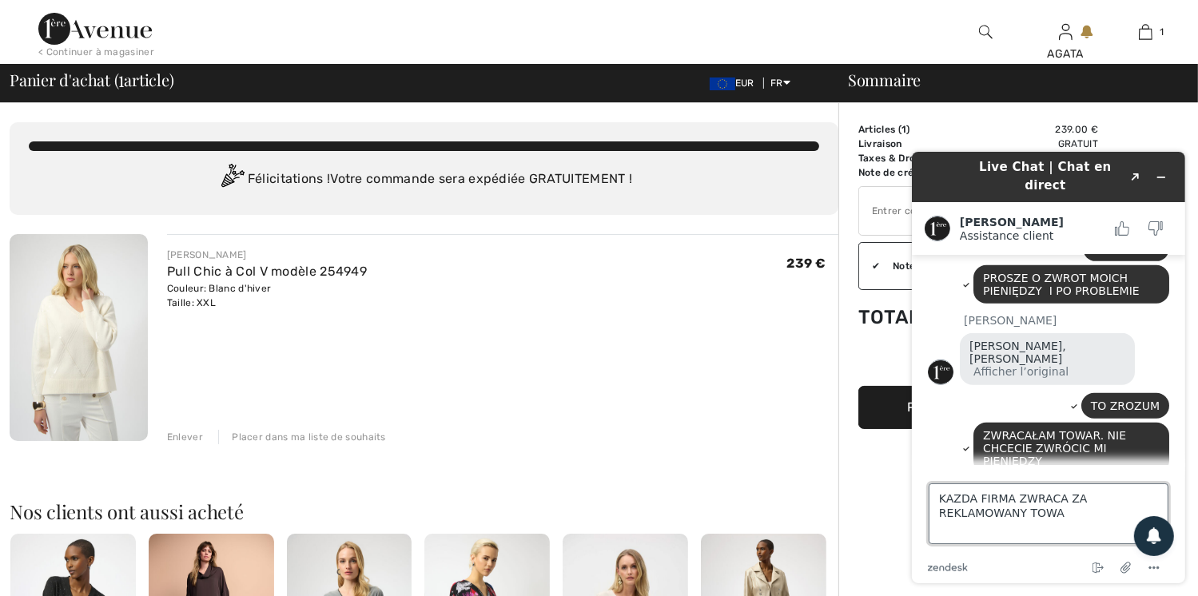
type textarea "KAZDA FIRMA ZWRACA ZA REKLAMOWANY TOWAR"
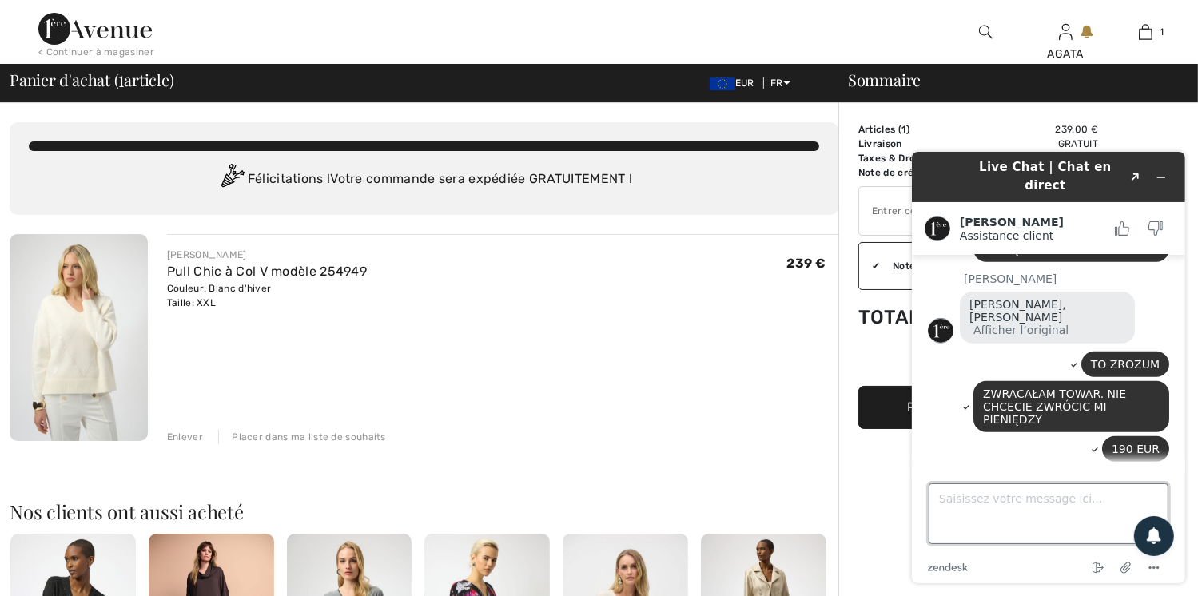
scroll to position [1157, 0]
type textarea "NAJGORSZA FIRMA SPRZEDAŻOWA W [GEOGRAPHIC_DATA]"
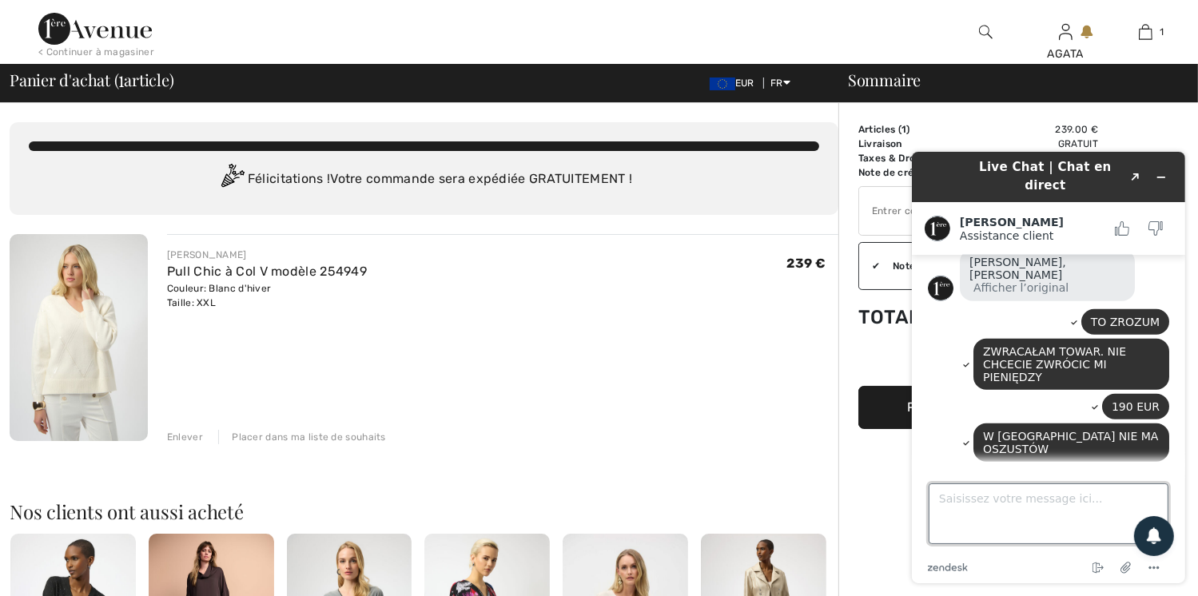
scroll to position [1321, 0]
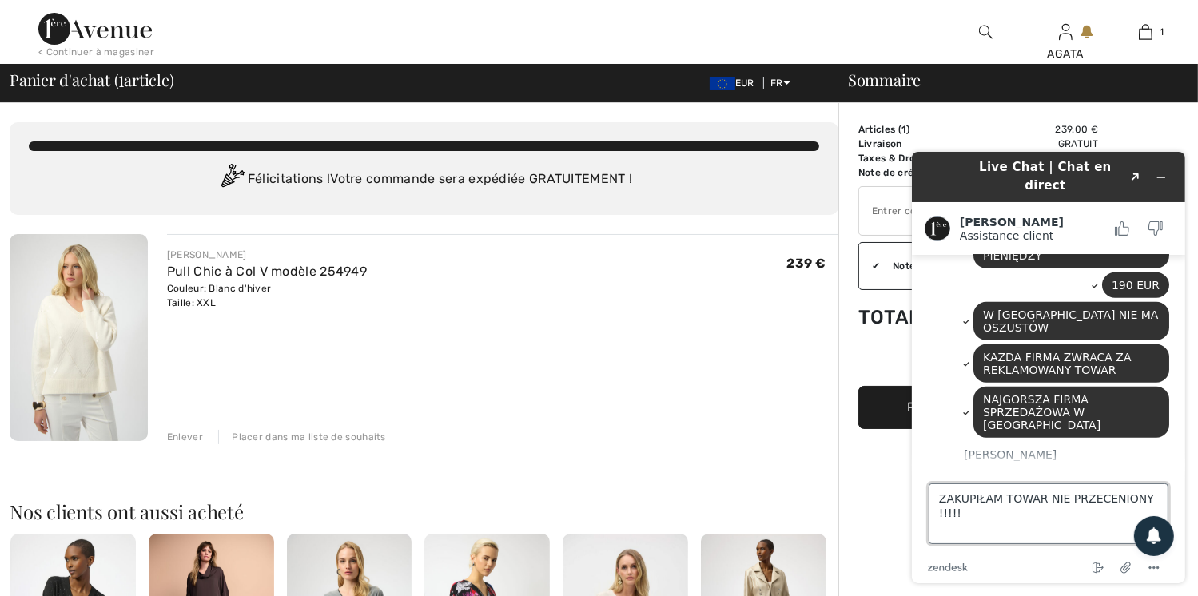
type textarea "ZAKUPIŁAM TOWAR NIE PRZECENIONY !!!!!!"
type textarea "\"
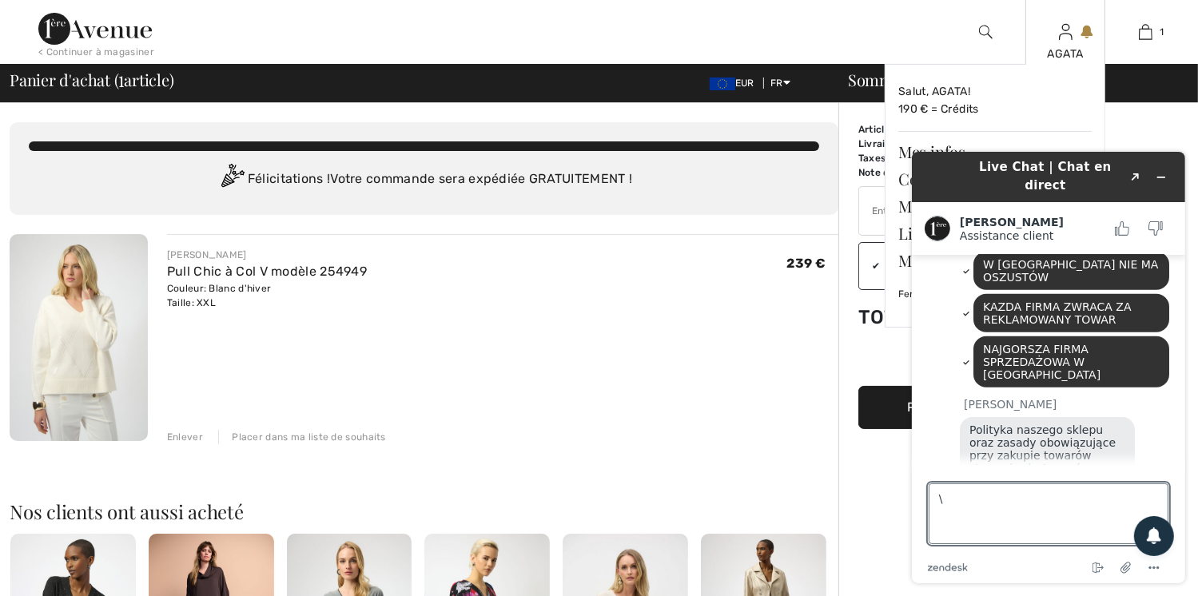
scroll to position [1368, 0]
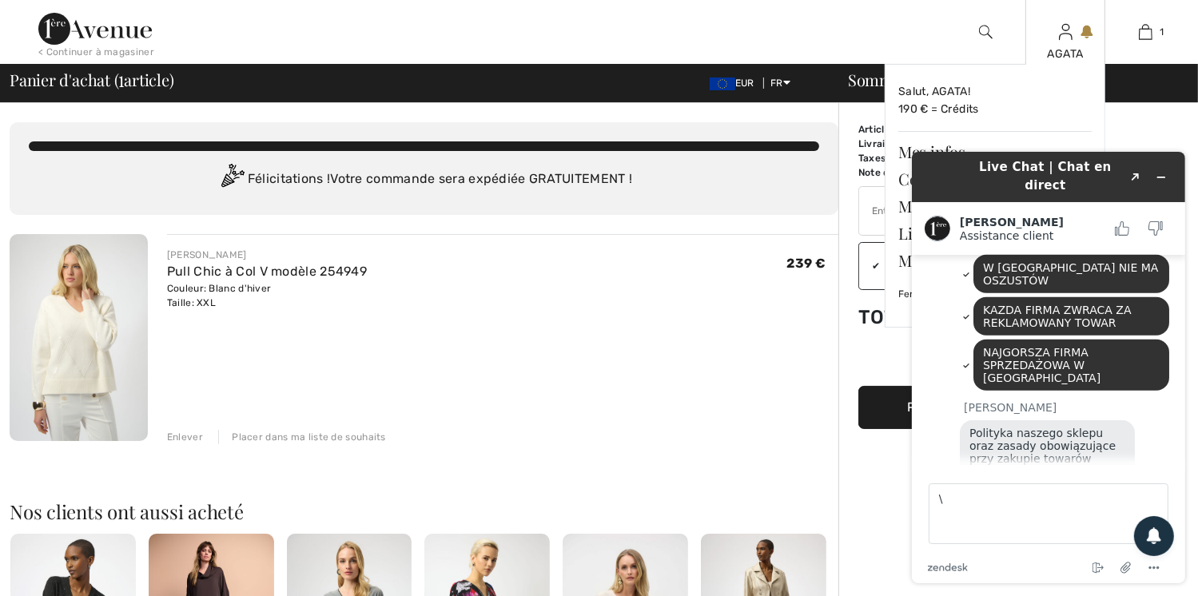
click at [1068, 38] on img at bounding box center [1066, 31] width 14 height 19
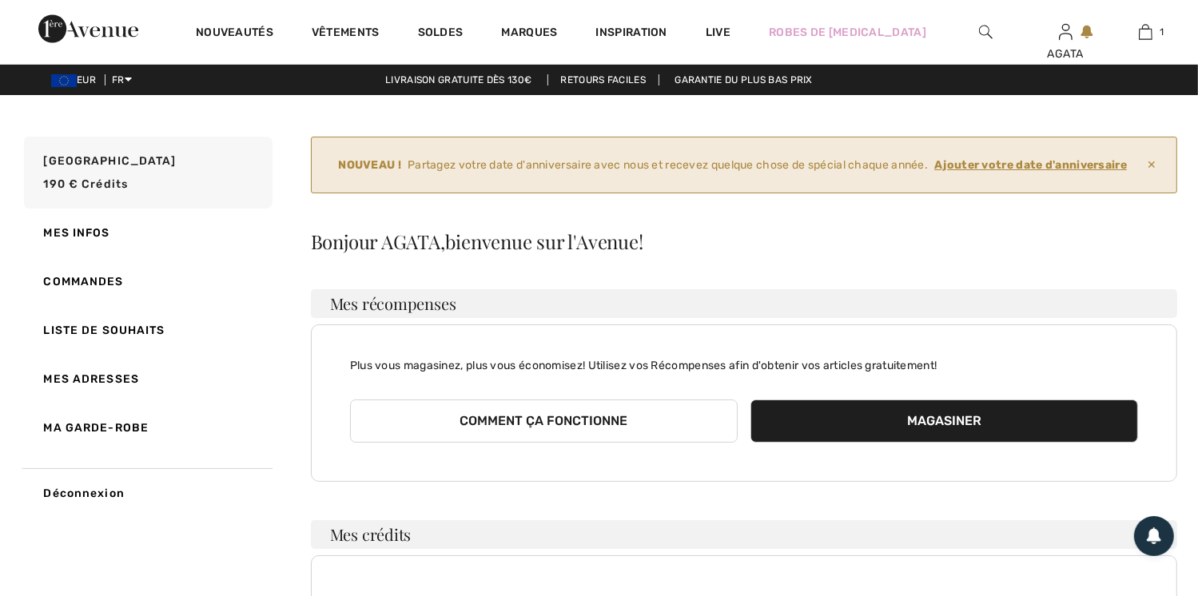
scroll to position [1399, 0]
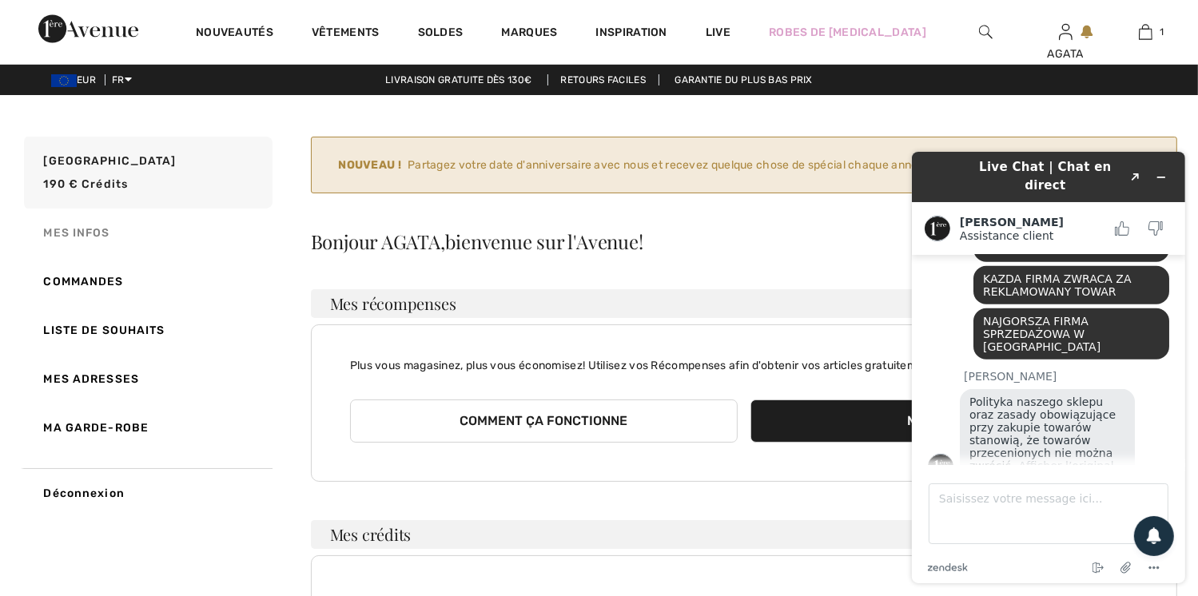
click at [115, 236] on link "Mes infos" at bounding box center [147, 233] width 252 height 49
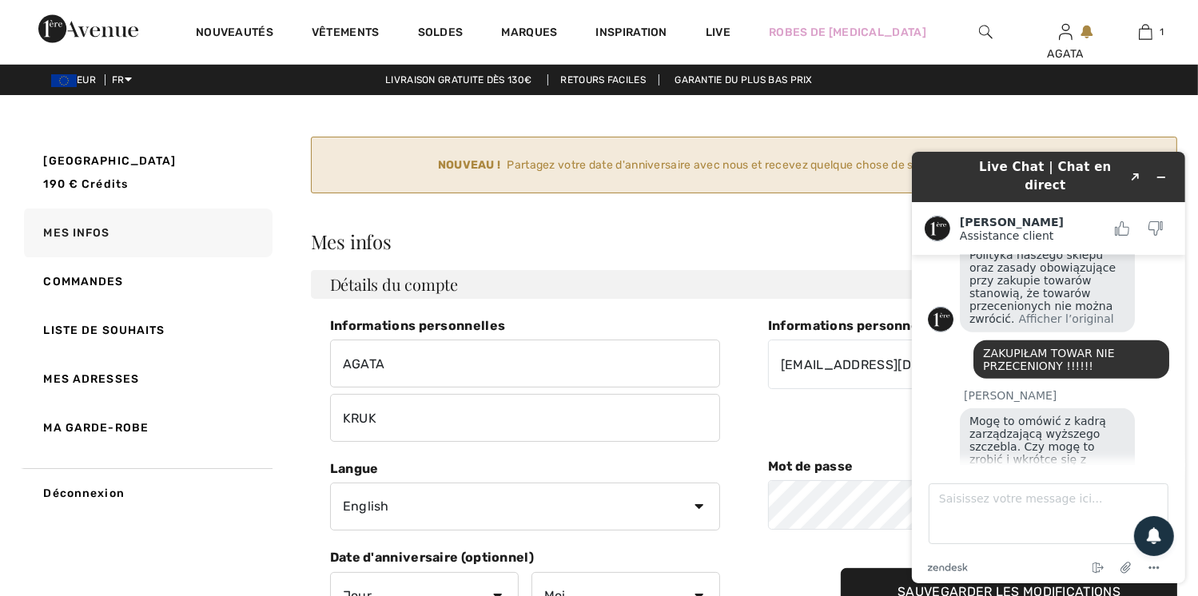
scroll to position [1545, 0]
click at [964, 510] on textarea "Saisissez votre message ici..." at bounding box center [1048, 513] width 240 height 61
type textarea "PROSZĘ"
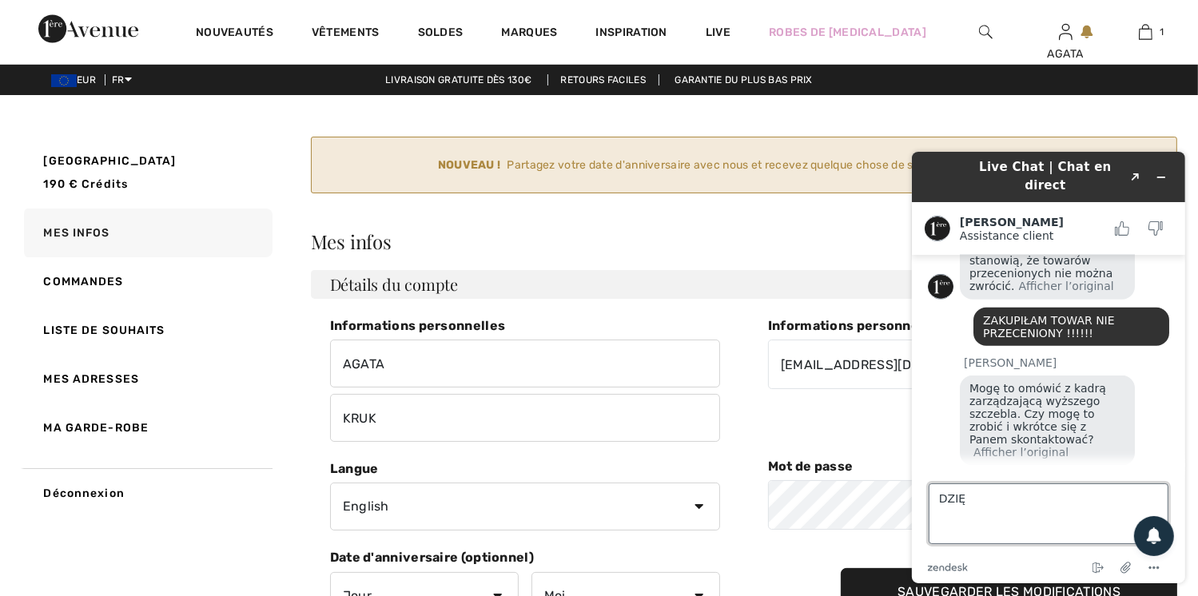
scroll to position [1582, 0]
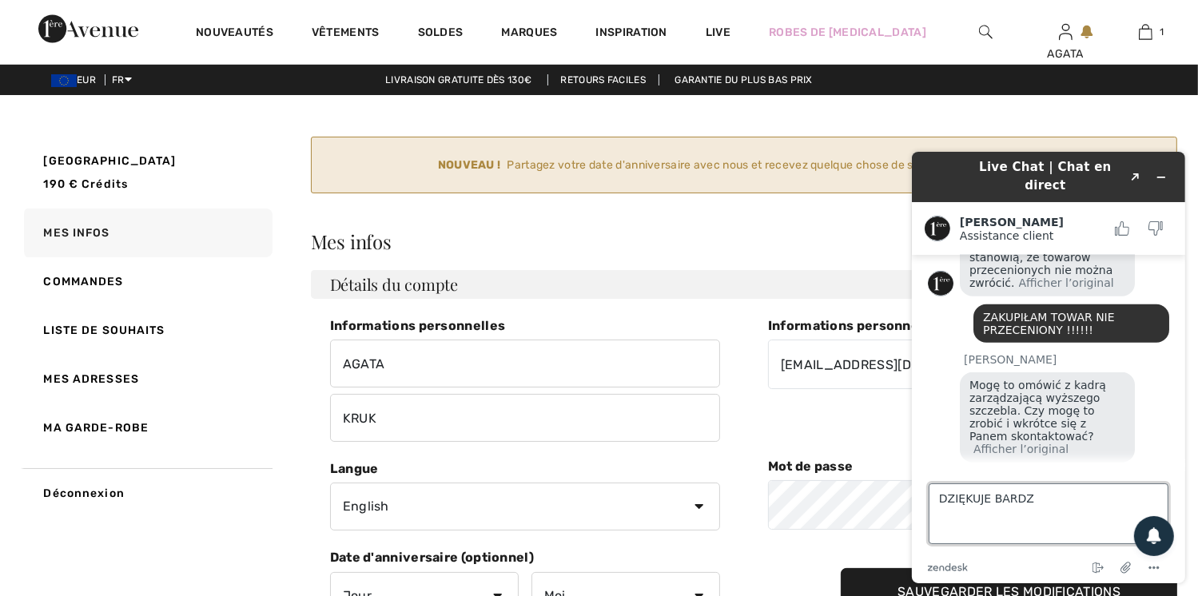
type textarea "DZIĘKUJE BARDZO"
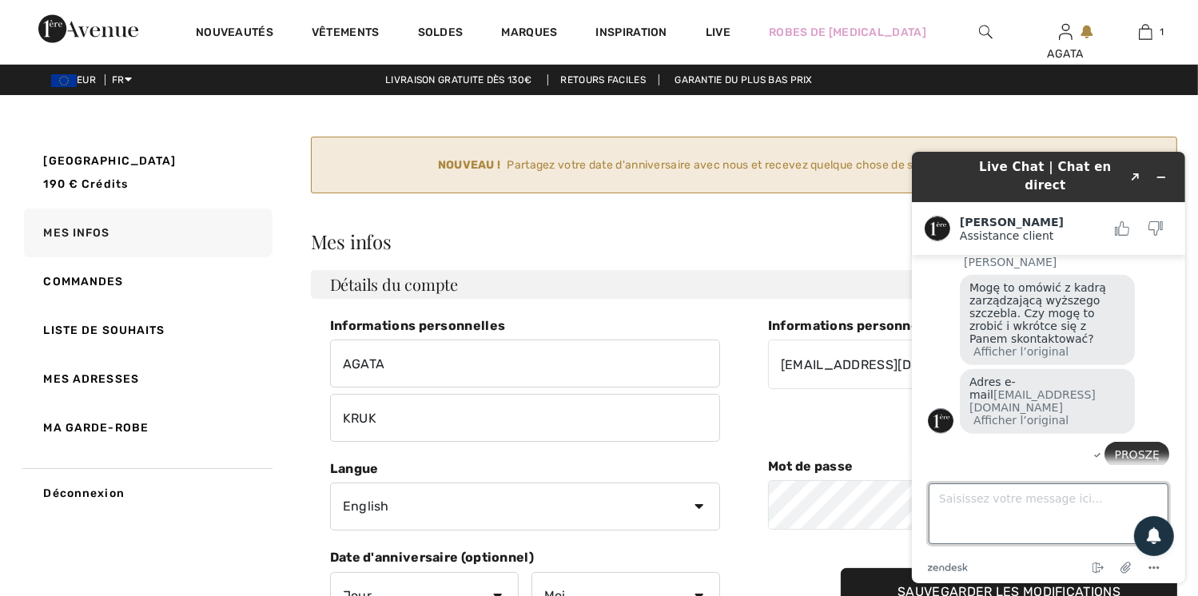
scroll to position [1678, 0]
type textarea "DZIĘKUJĘ"
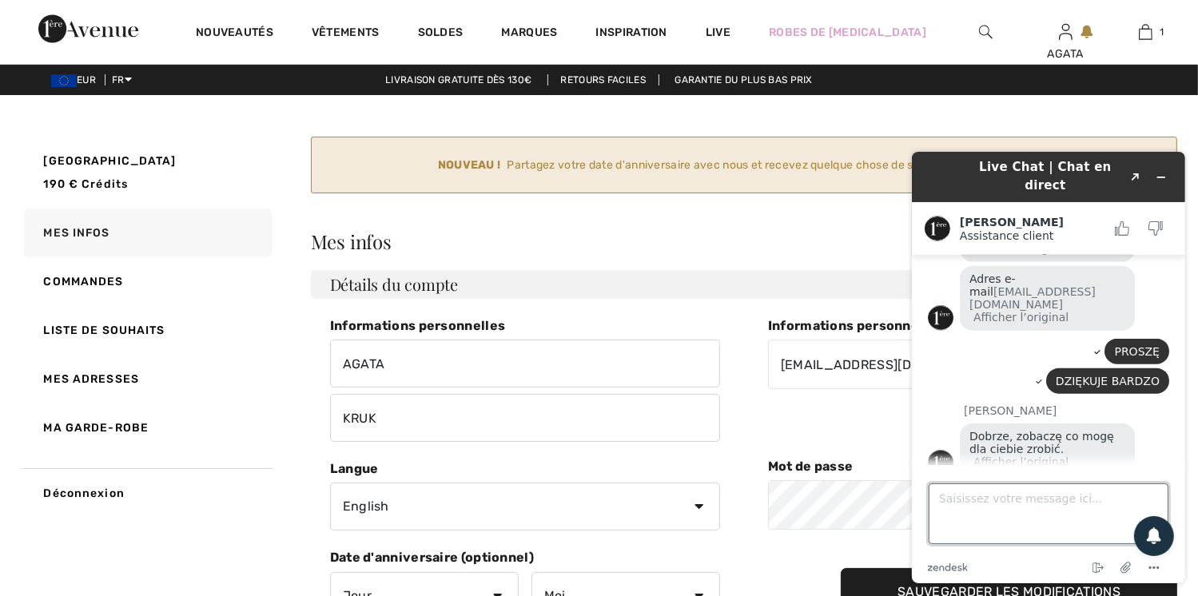
scroll to position [1783, 0]
